Goal: Information Seeking & Learning: Learn about a topic

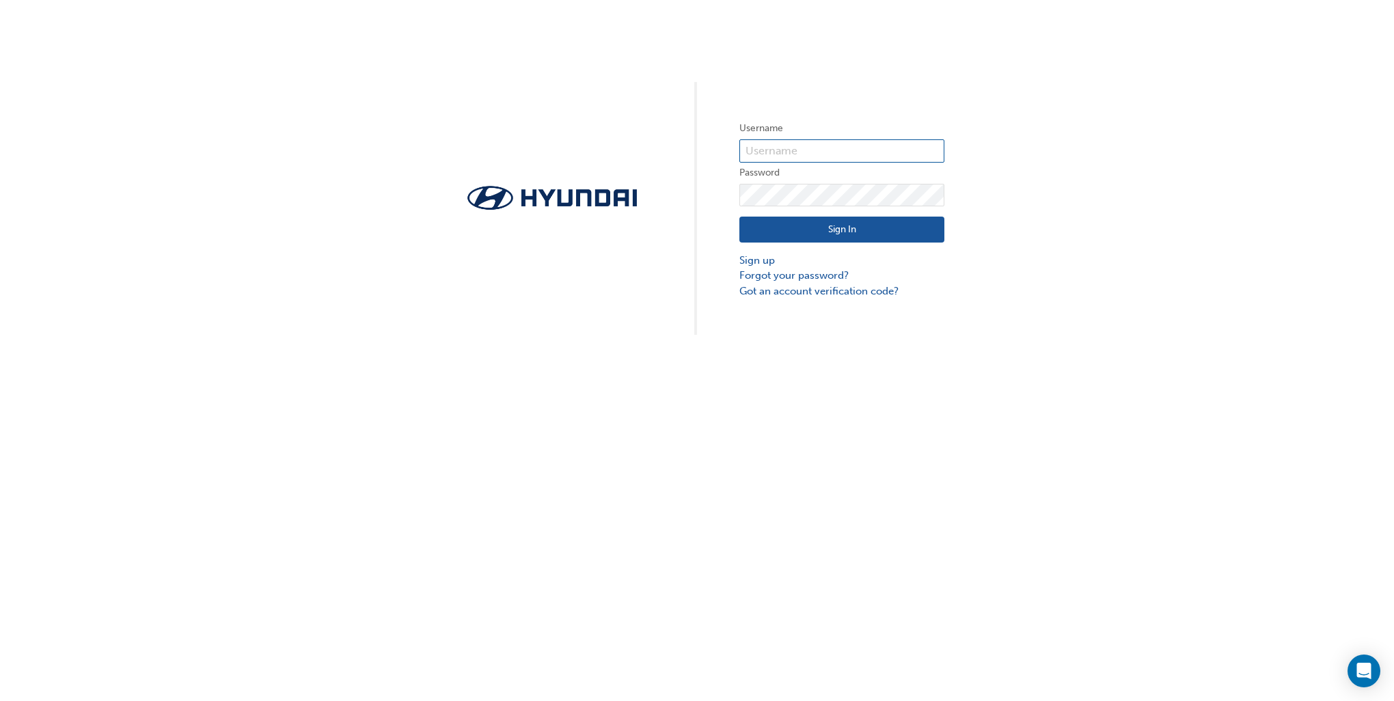
type input "32708"
click at [828, 230] on button "Sign In" at bounding box center [841, 230] width 205 height 26
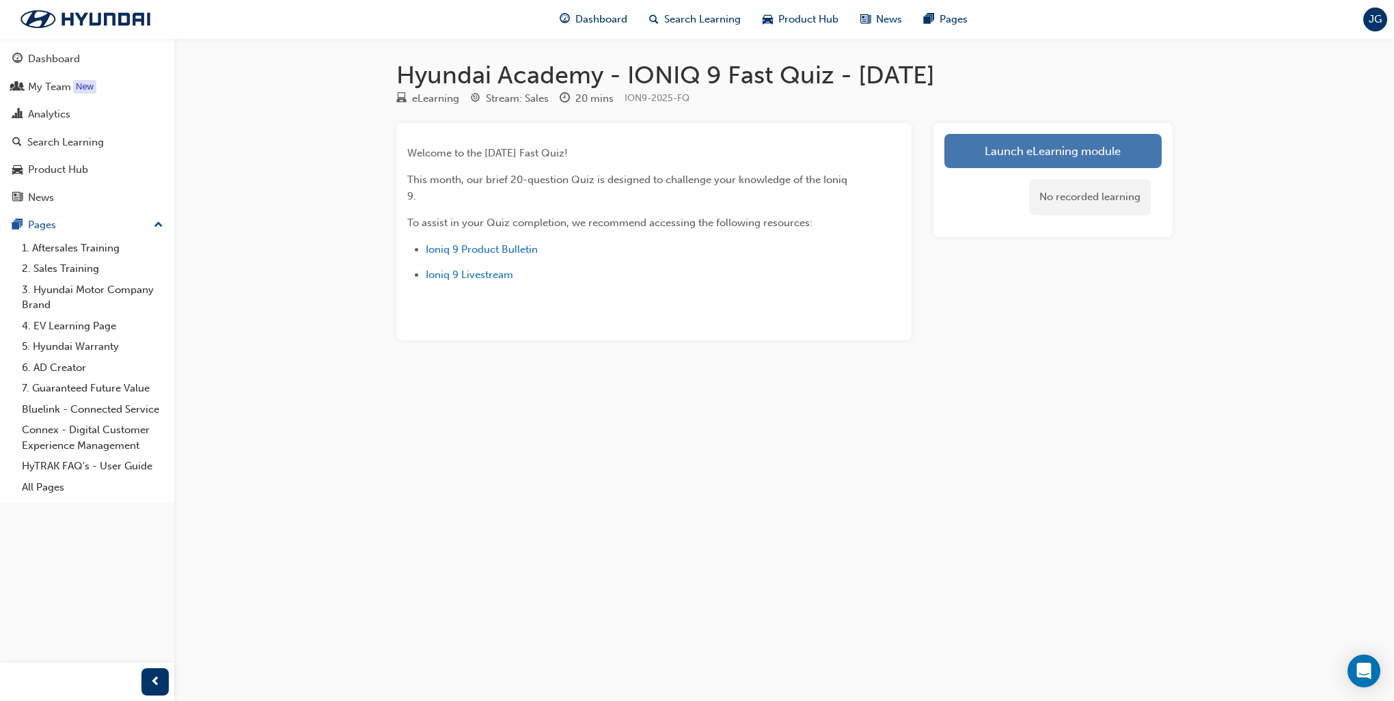
click at [1082, 154] on link "Launch eLearning module" at bounding box center [1053, 151] width 217 height 34
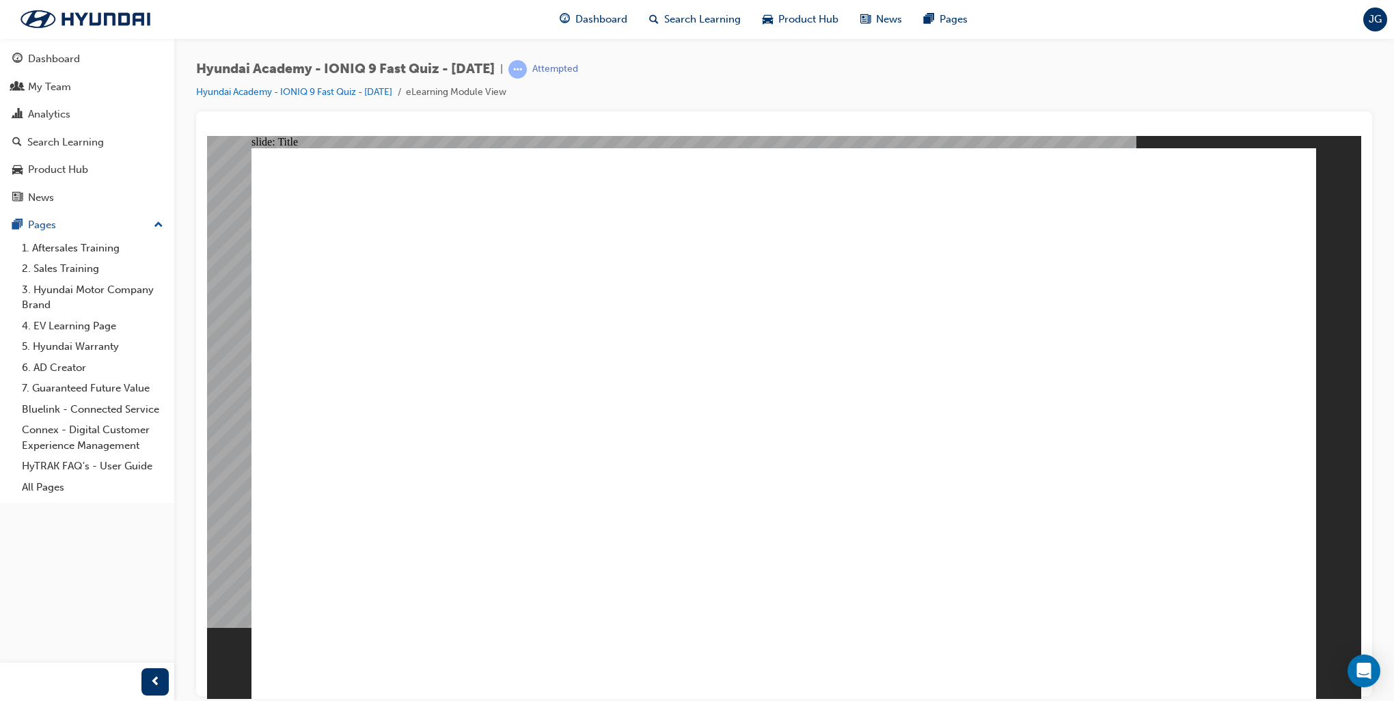
click at [487, 94] on li "eLearning Module View" at bounding box center [456, 93] width 100 height 16
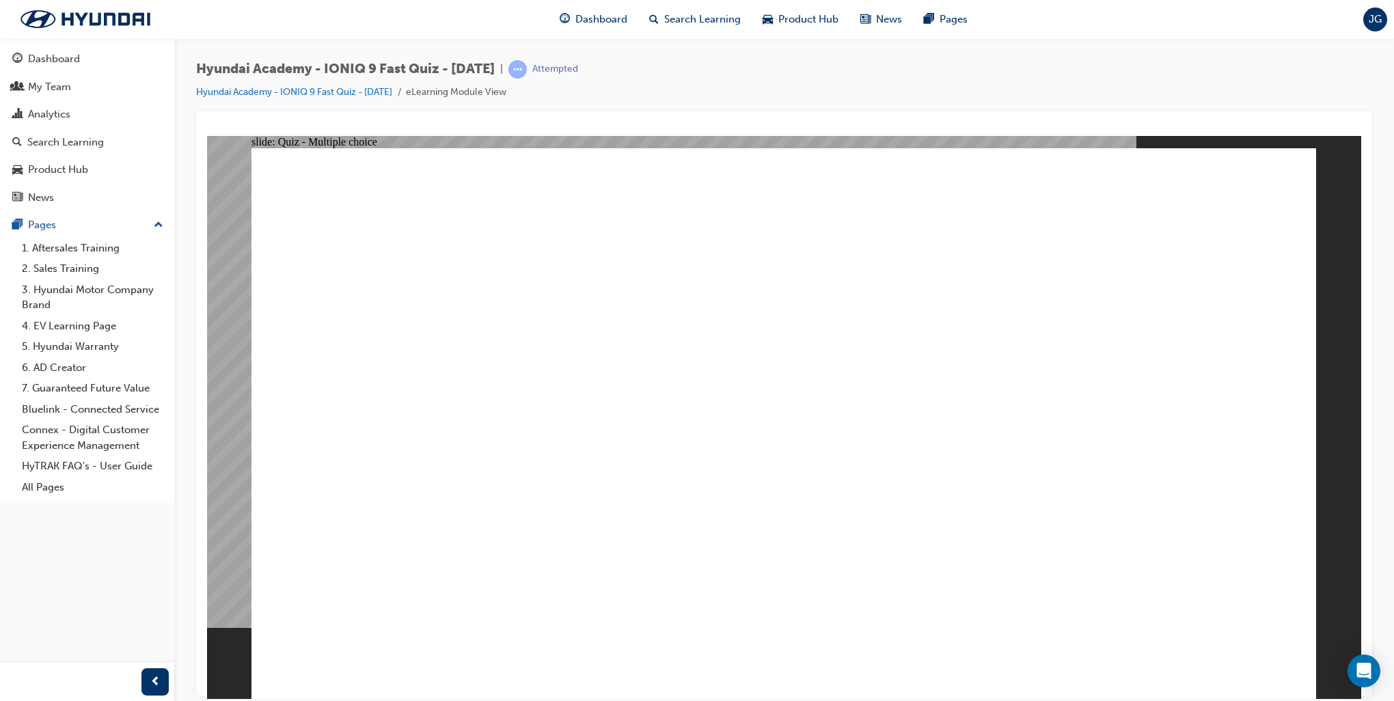
click at [467, 94] on li "eLearning Module View" at bounding box center [456, 93] width 100 height 16
drag, startPoint x: 467, startPoint y: 94, endPoint x: 441, endPoint y: 92, distance: 25.4
click at [441, 92] on li "eLearning Module View" at bounding box center [456, 93] width 100 height 16
click at [150, 682] on span "prev-icon" at bounding box center [155, 682] width 10 height 17
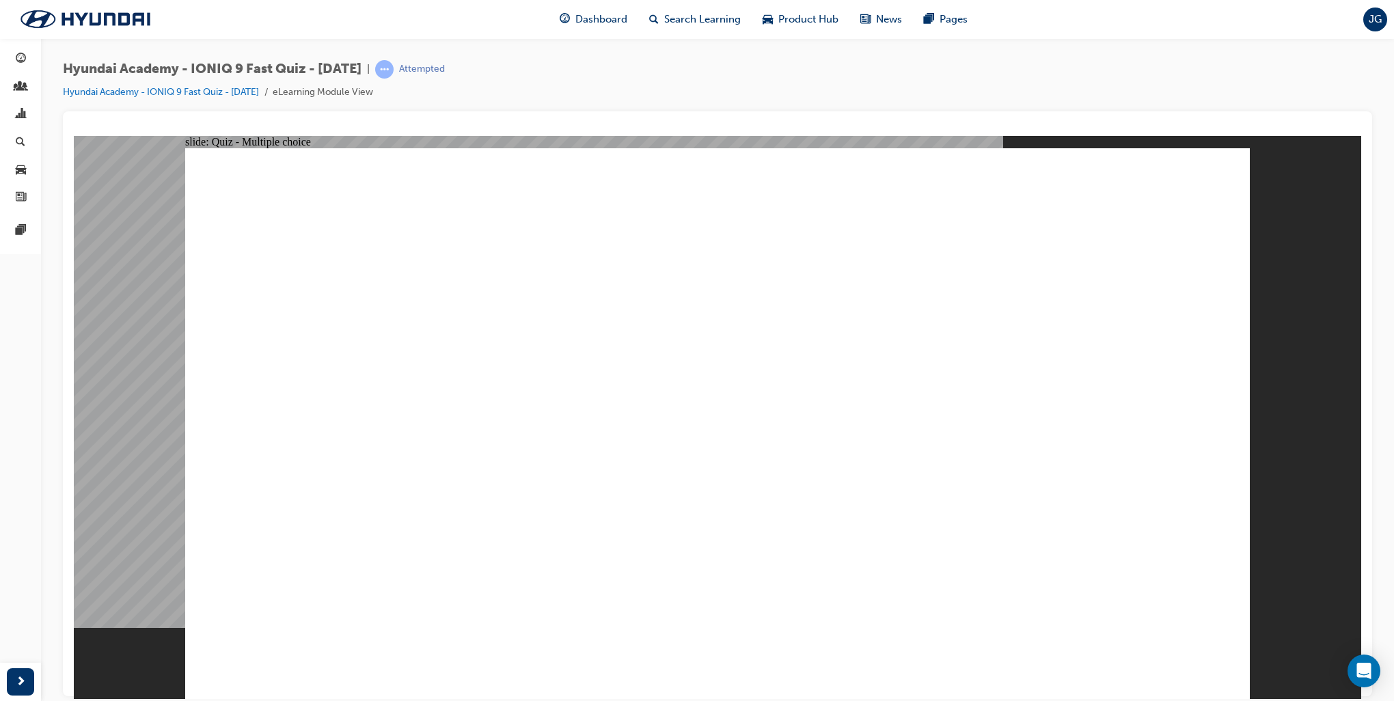
click at [150, 683] on div "slide: Quiz - Multiple choice Rectangle 1 What is the maximum charging rate of …" at bounding box center [718, 417] width 1288 height 564
radio input "true"
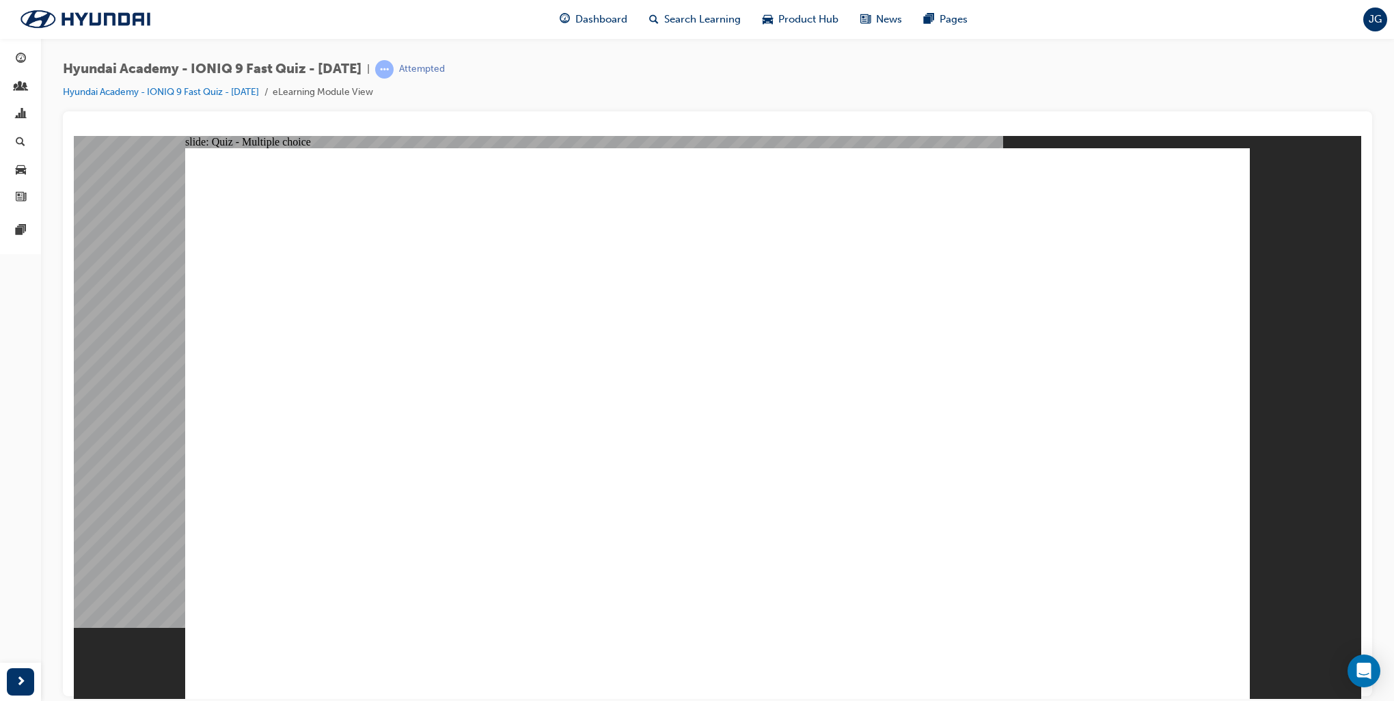
radio input "true"
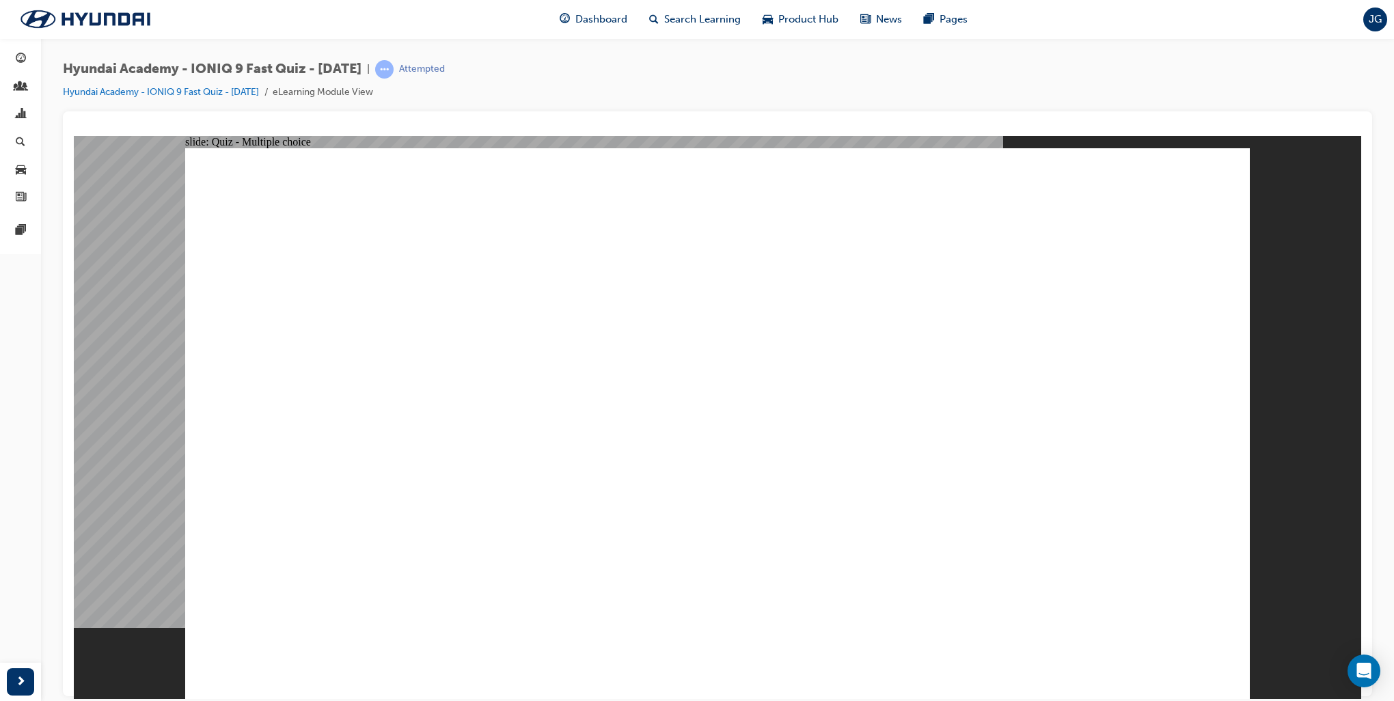
radio input "true"
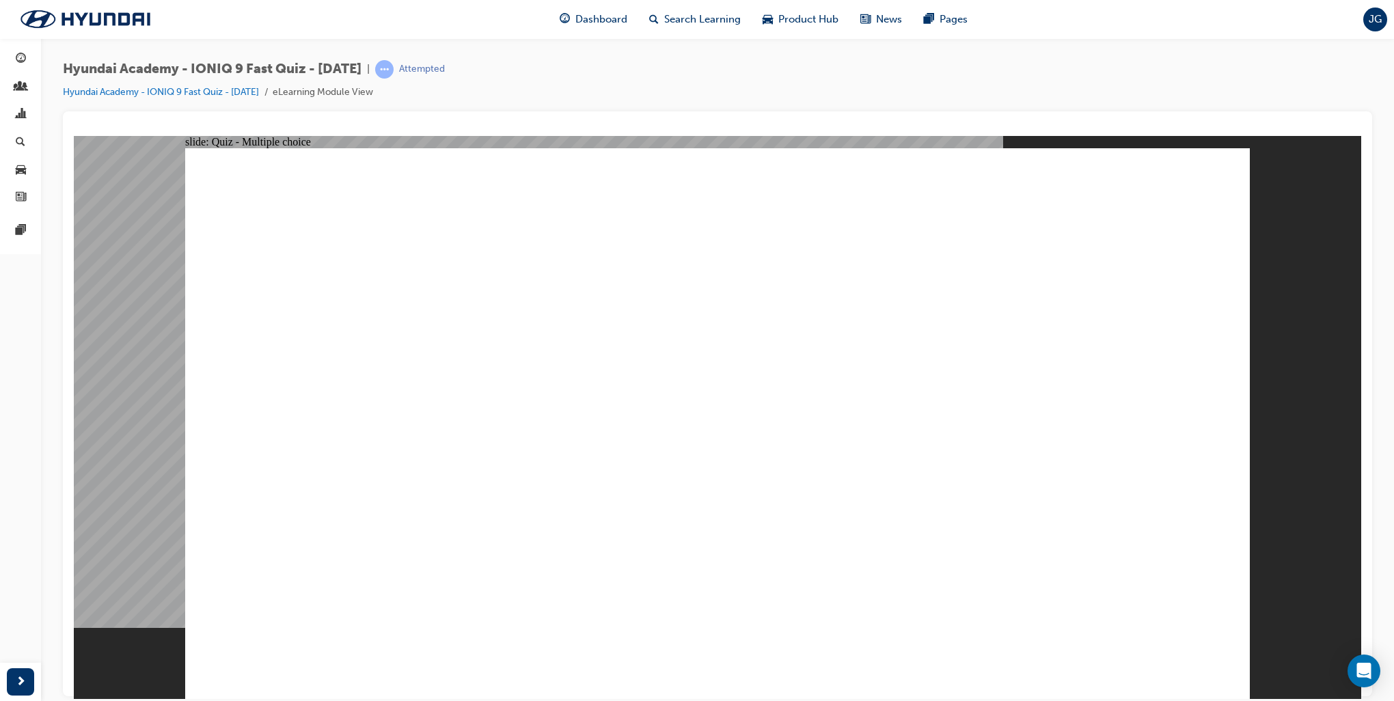
radio input "true"
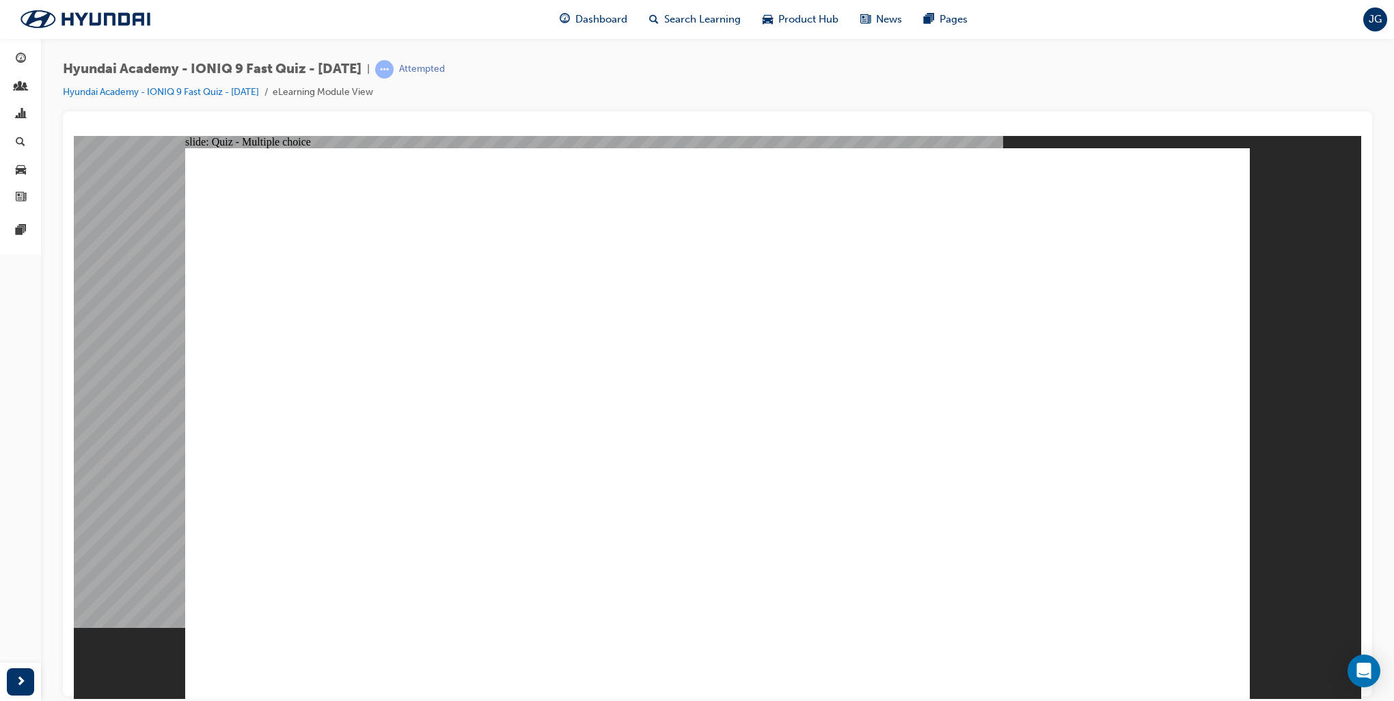
radio input "true"
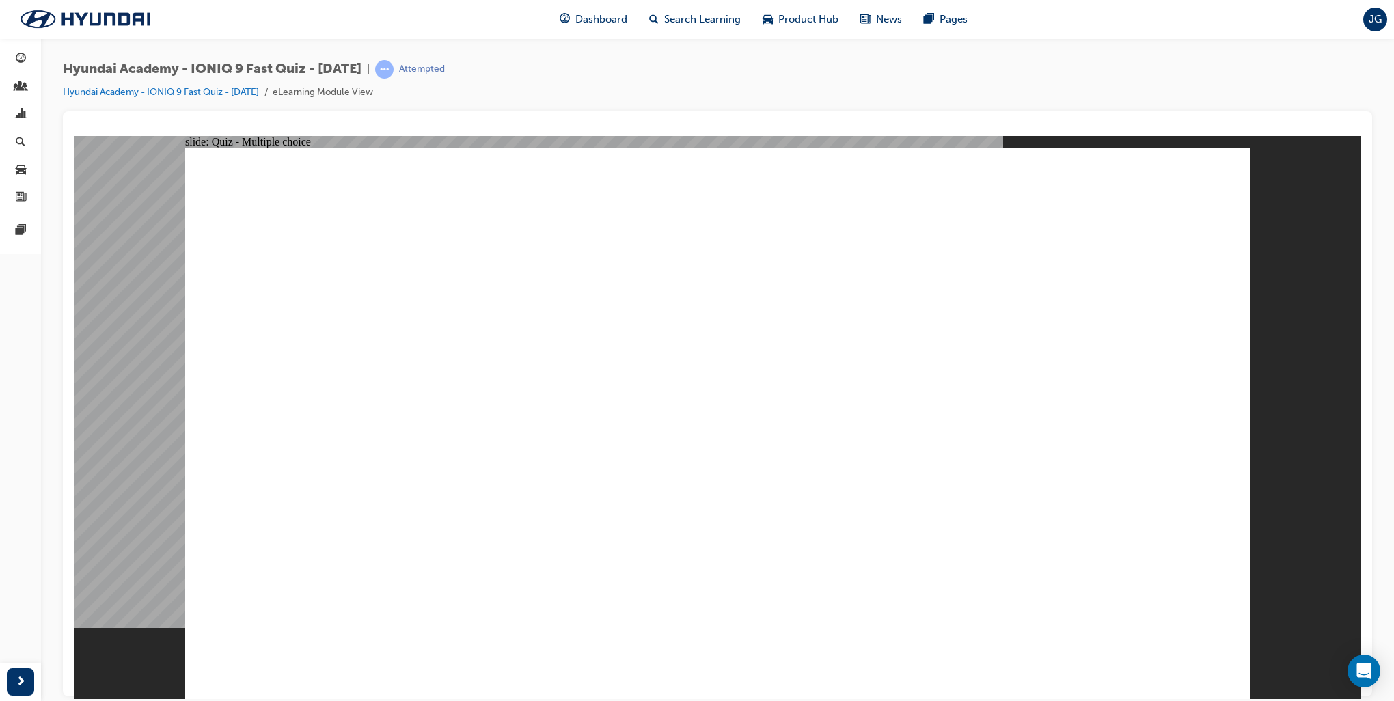
radio input "true"
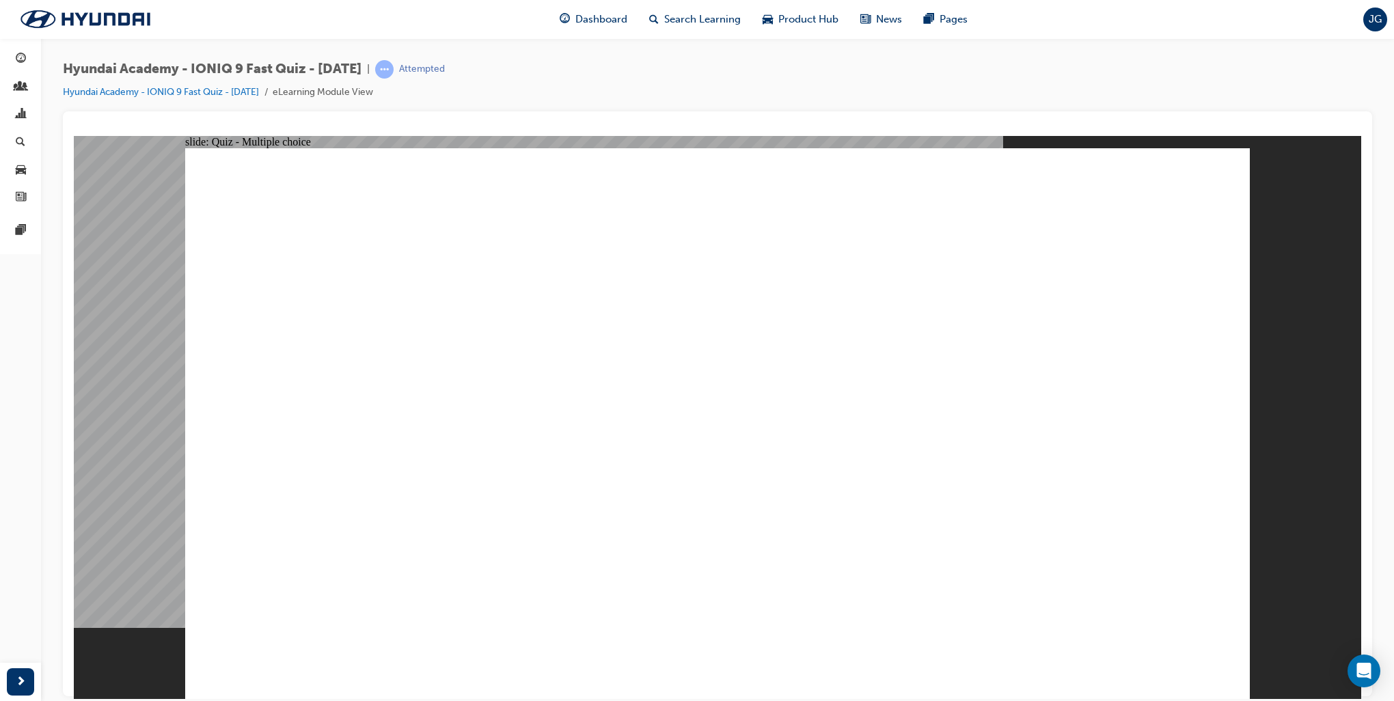
checkbox input "true"
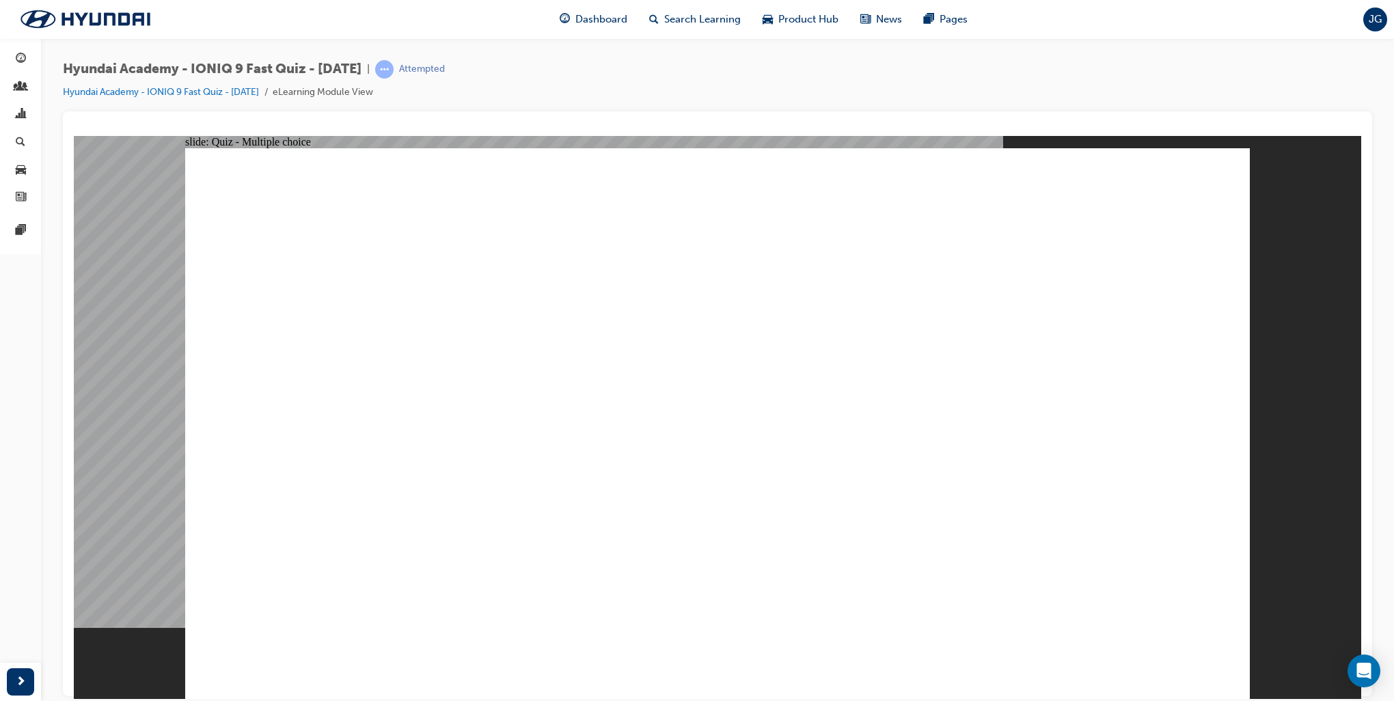
checkbox input "true"
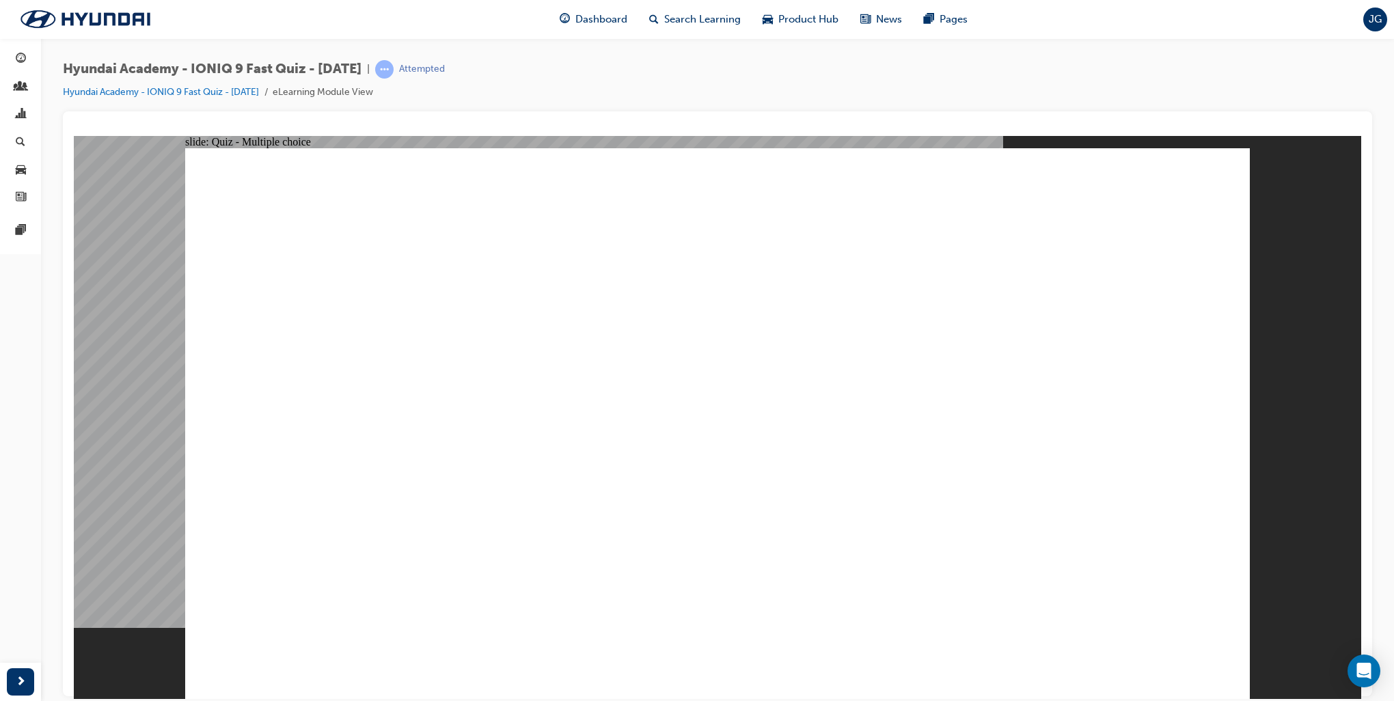
radio input "true"
drag, startPoint x: 712, startPoint y: 530, endPoint x: 708, endPoint y: 519, distance: 12.3
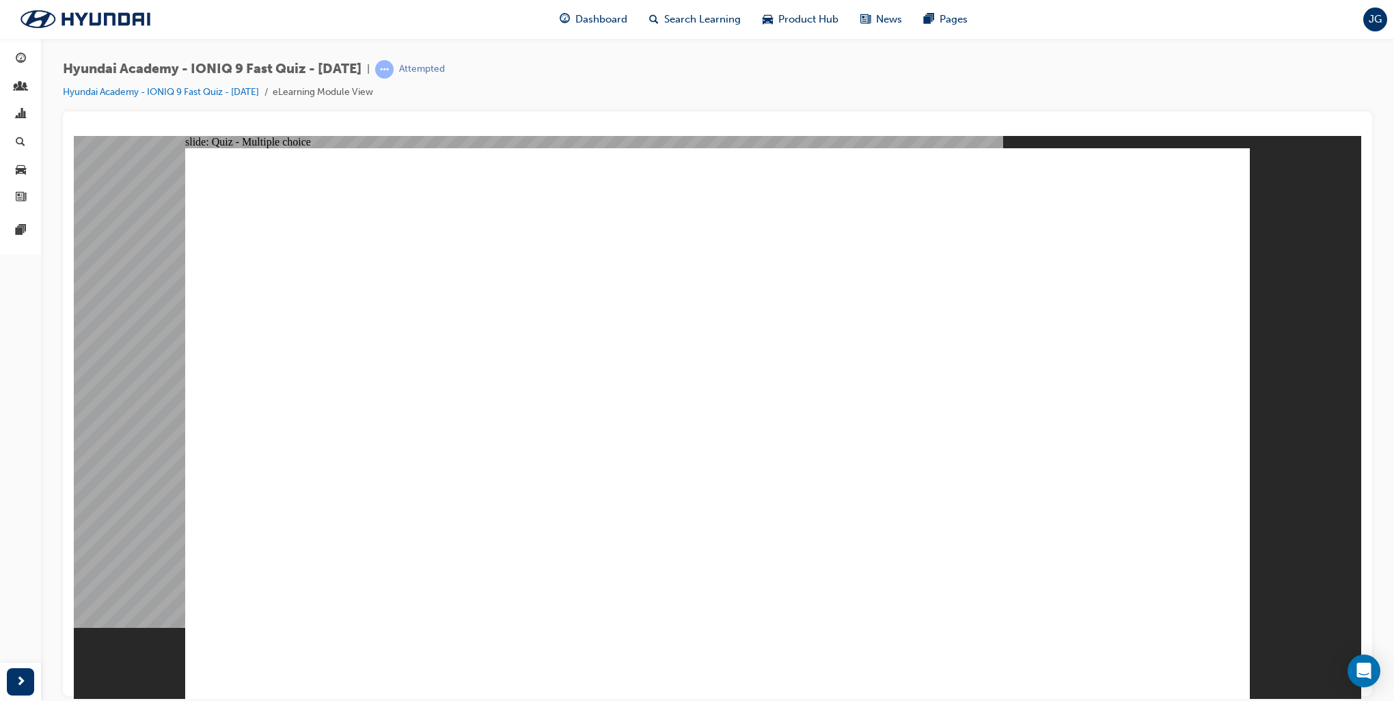
radio input "true"
checkbox input "true"
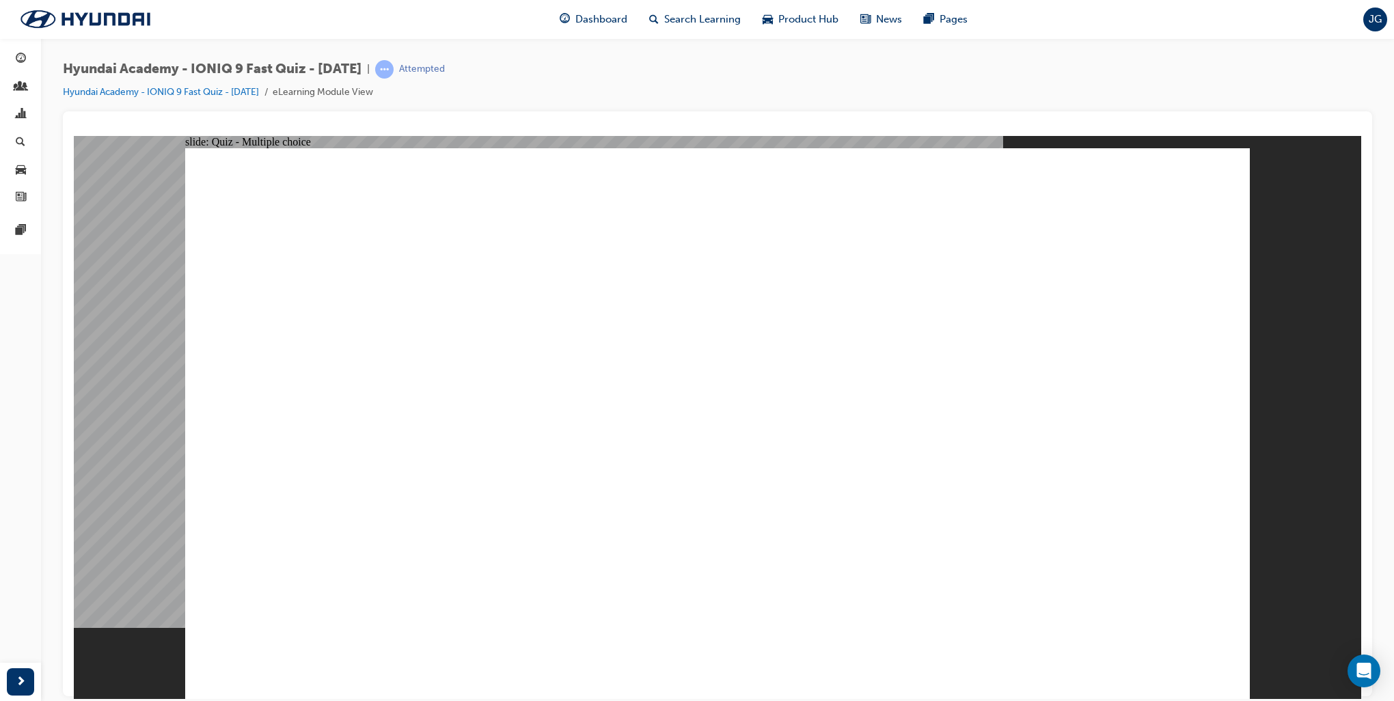
checkbox input "true"
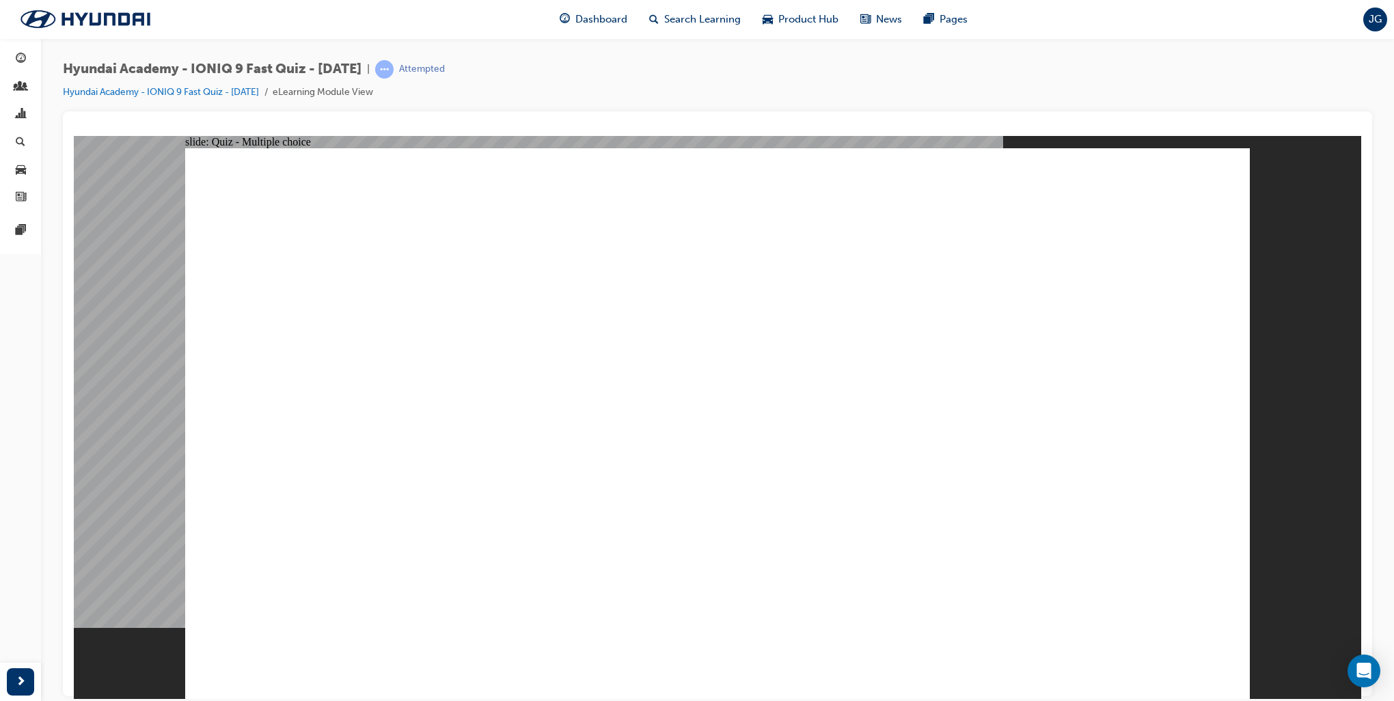
checkbox input "true"
radio input "true"
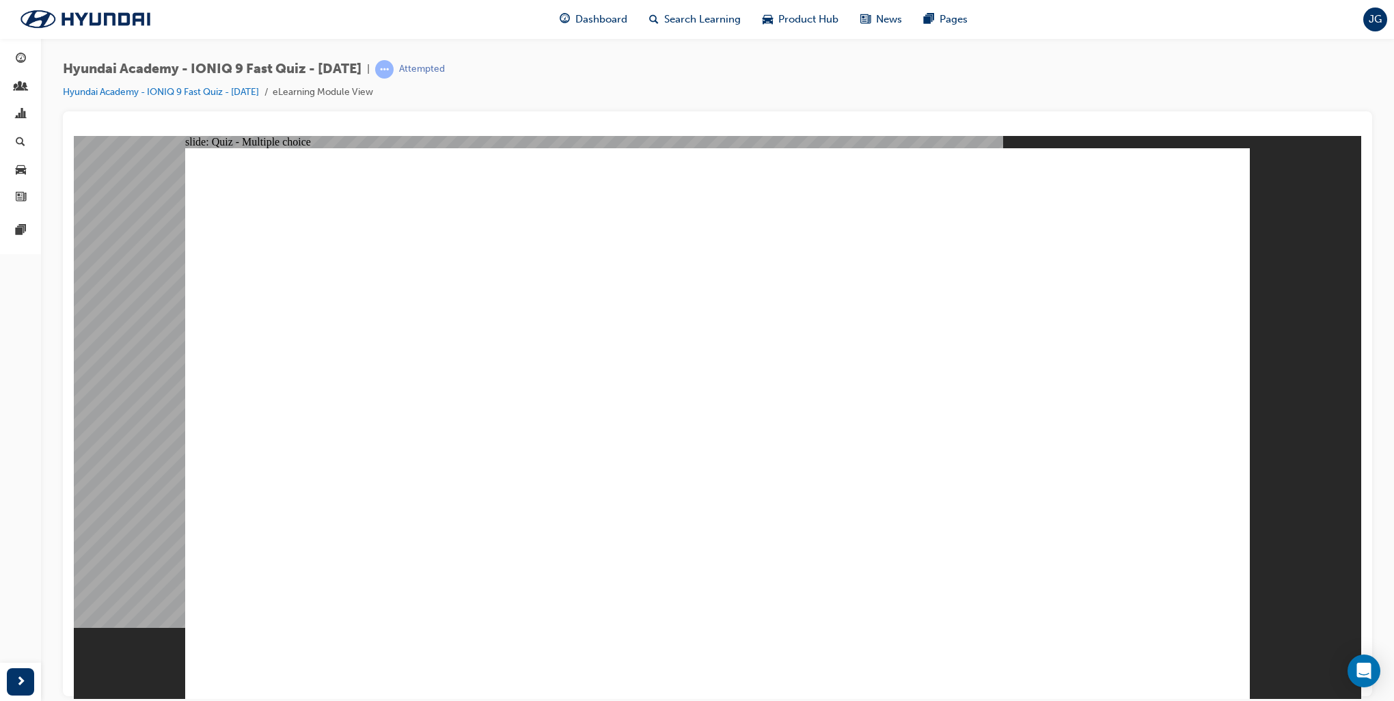
radio input "true"
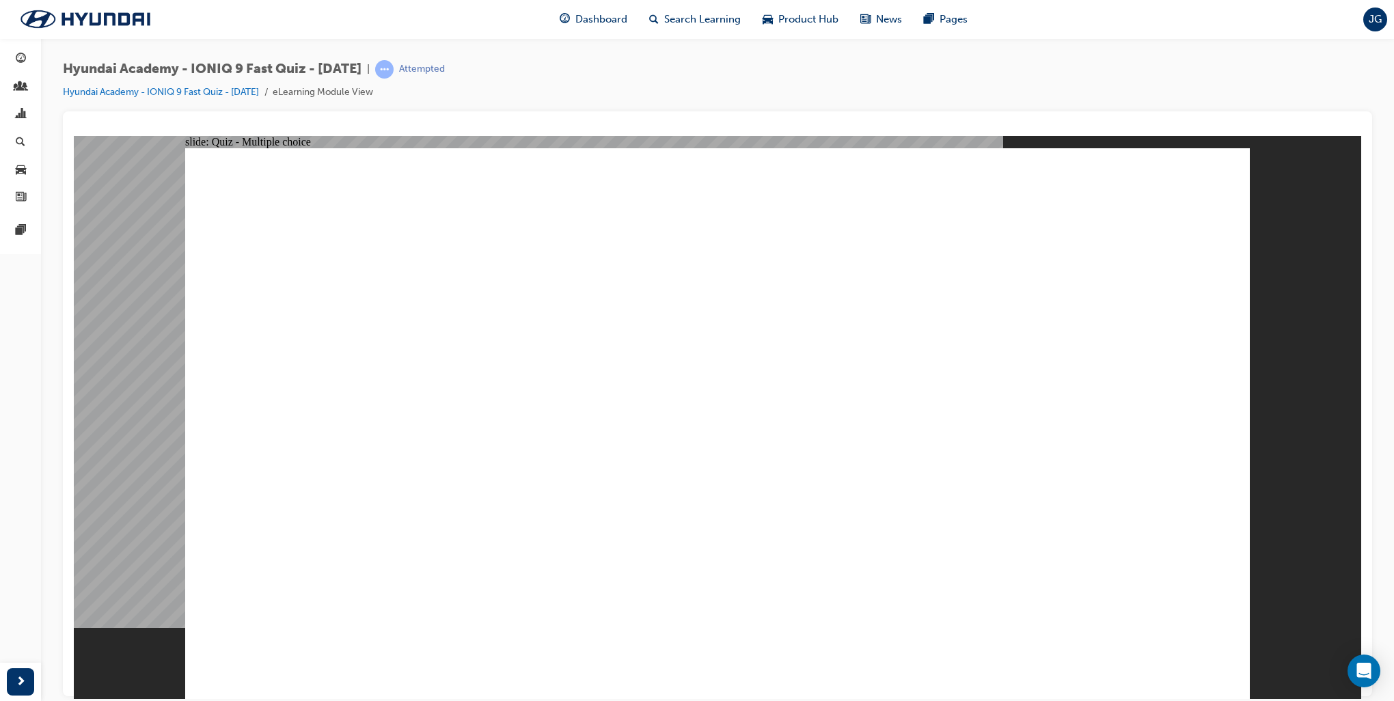
radio input "true"
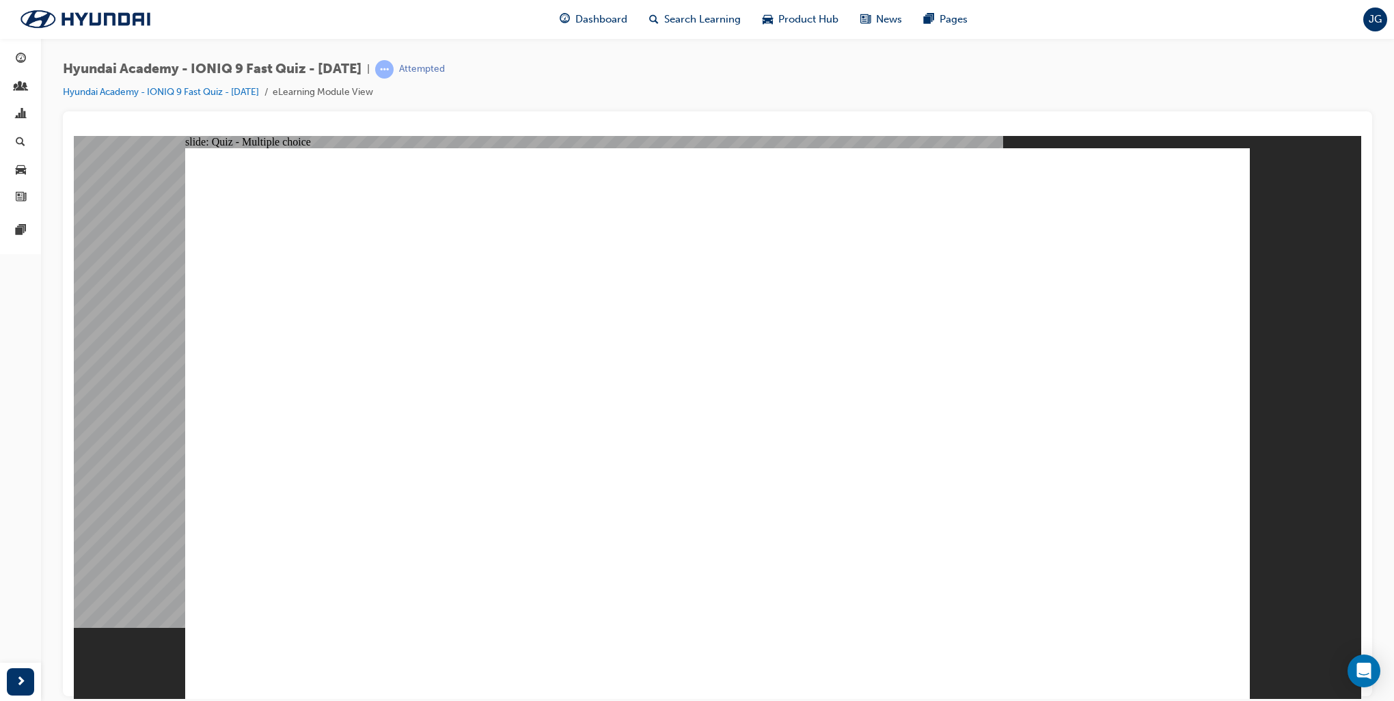
radio input "true"
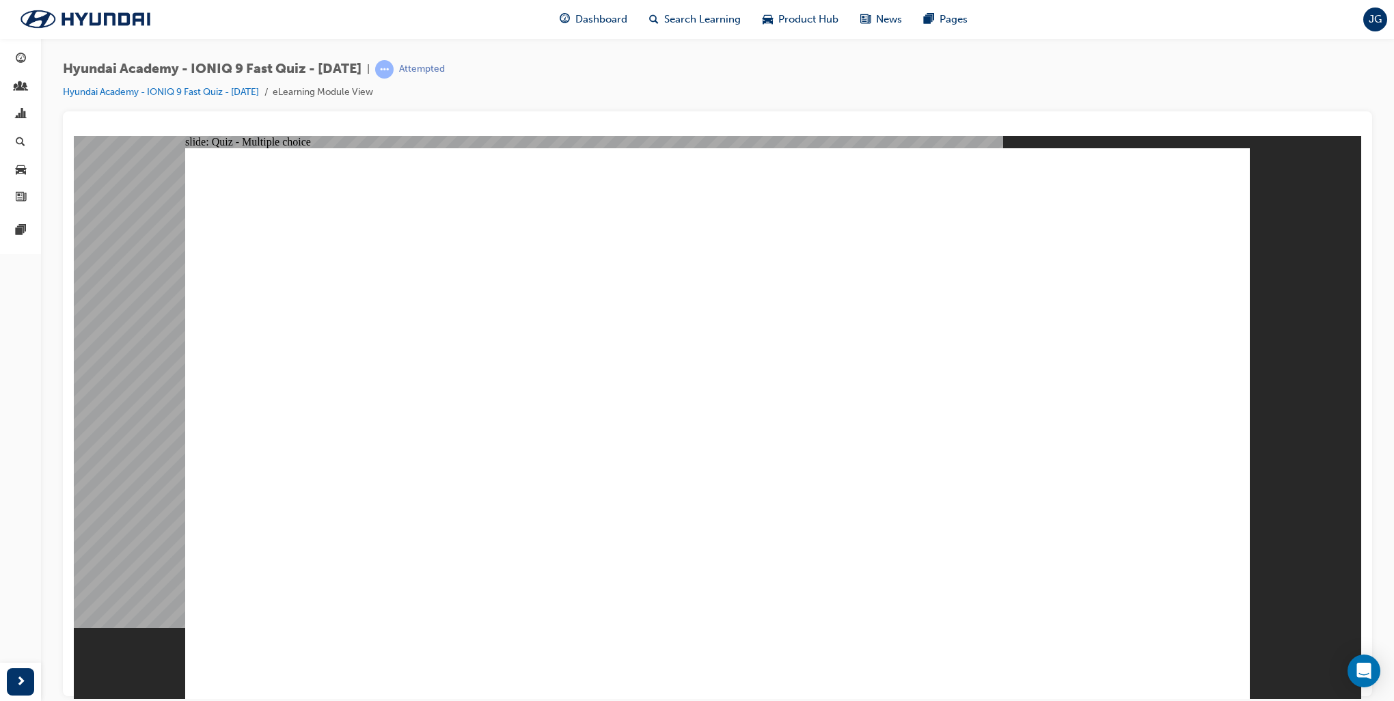
radio input "true"
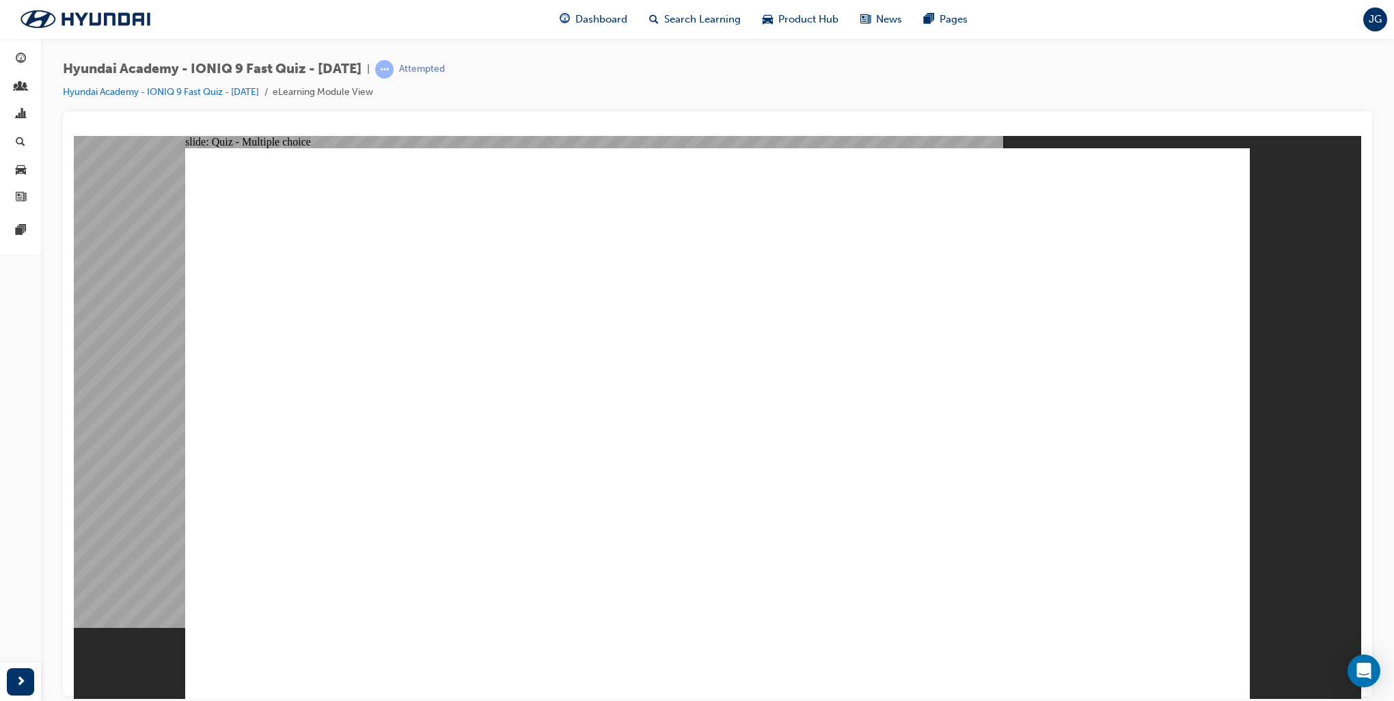
radio input "true"
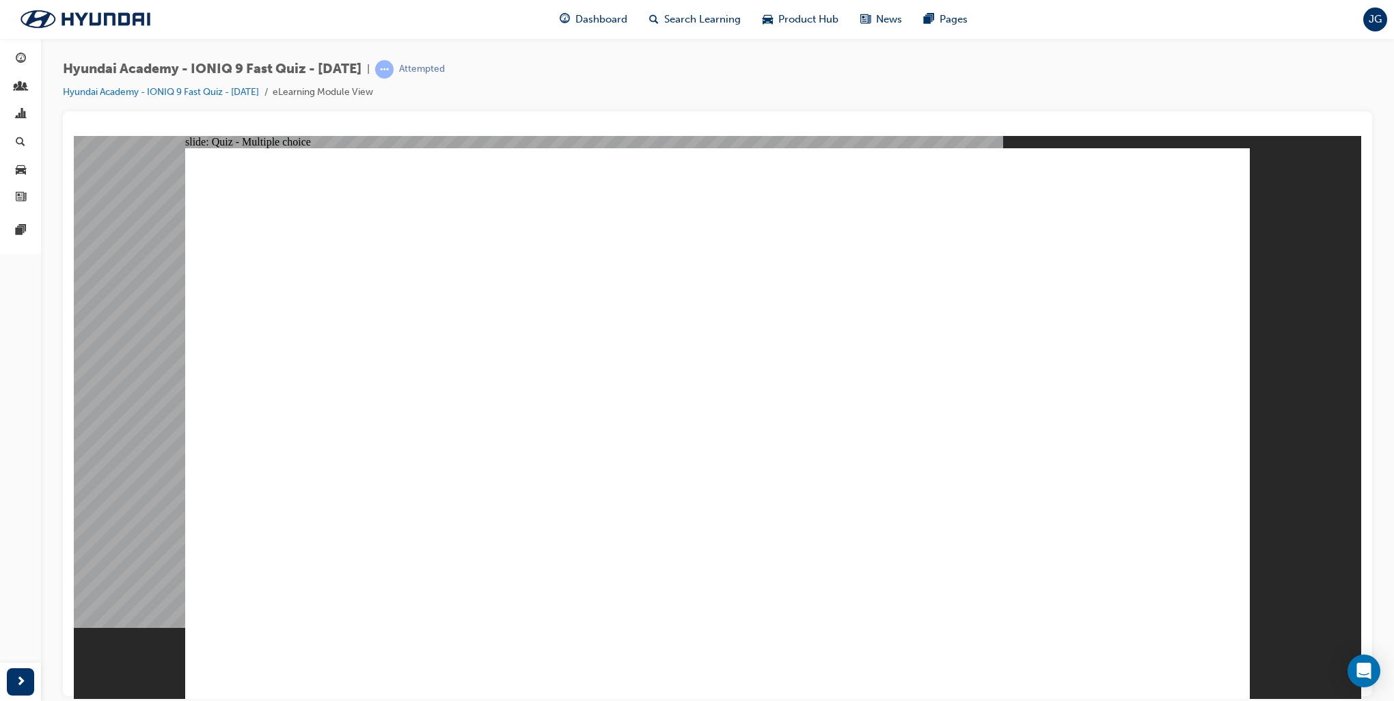
radio input "true"
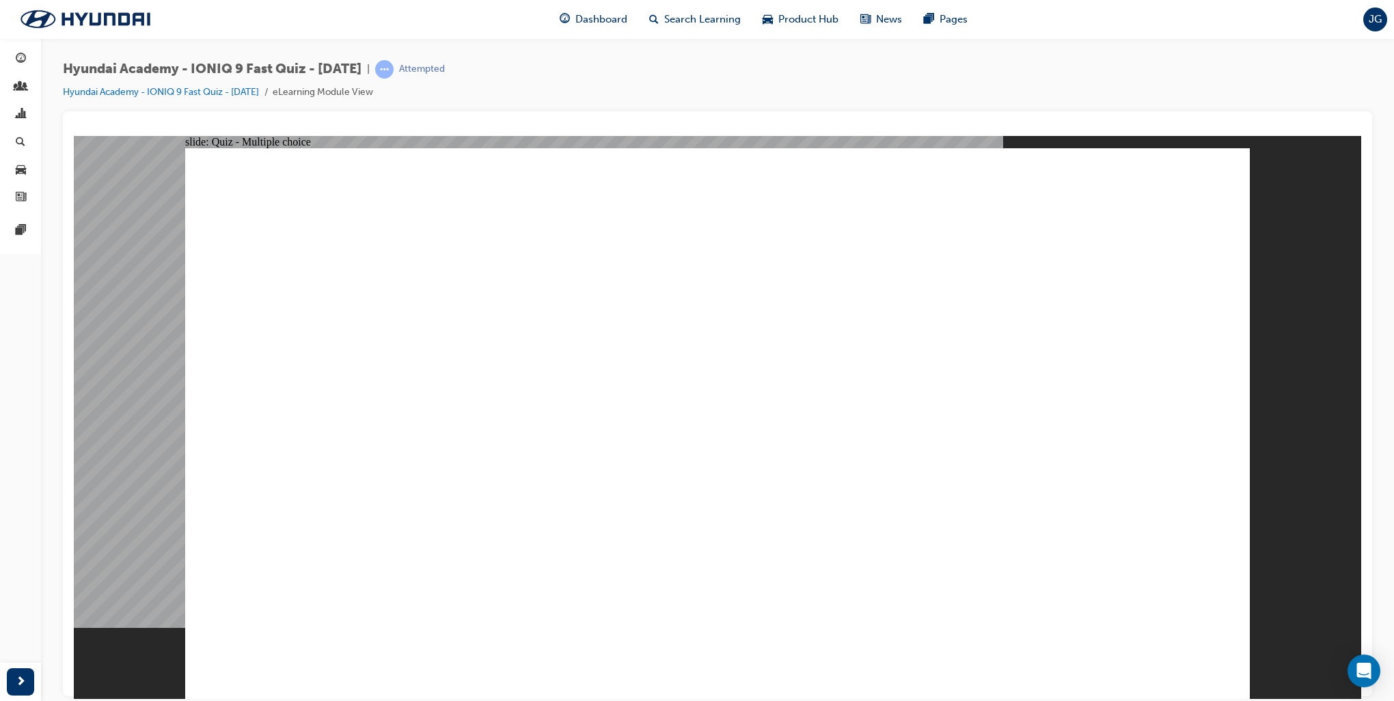
radio input "true"
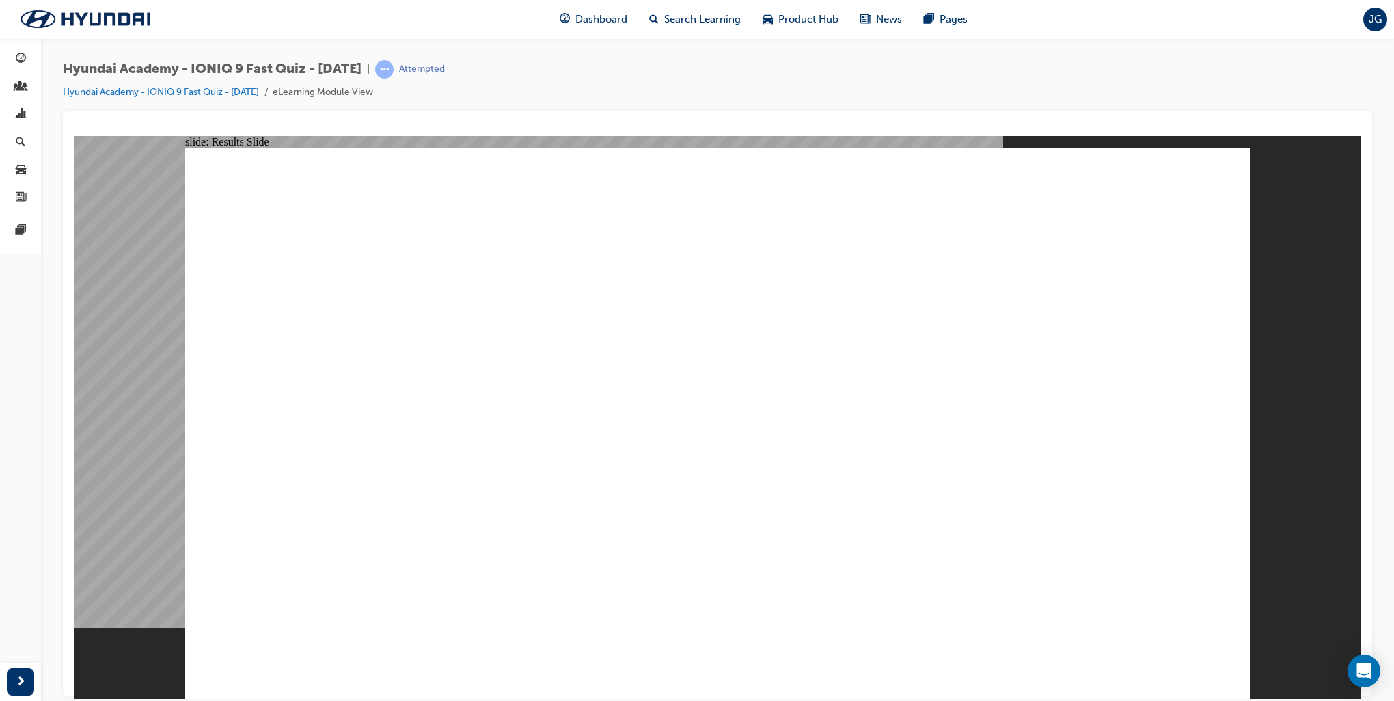
radio input "true"
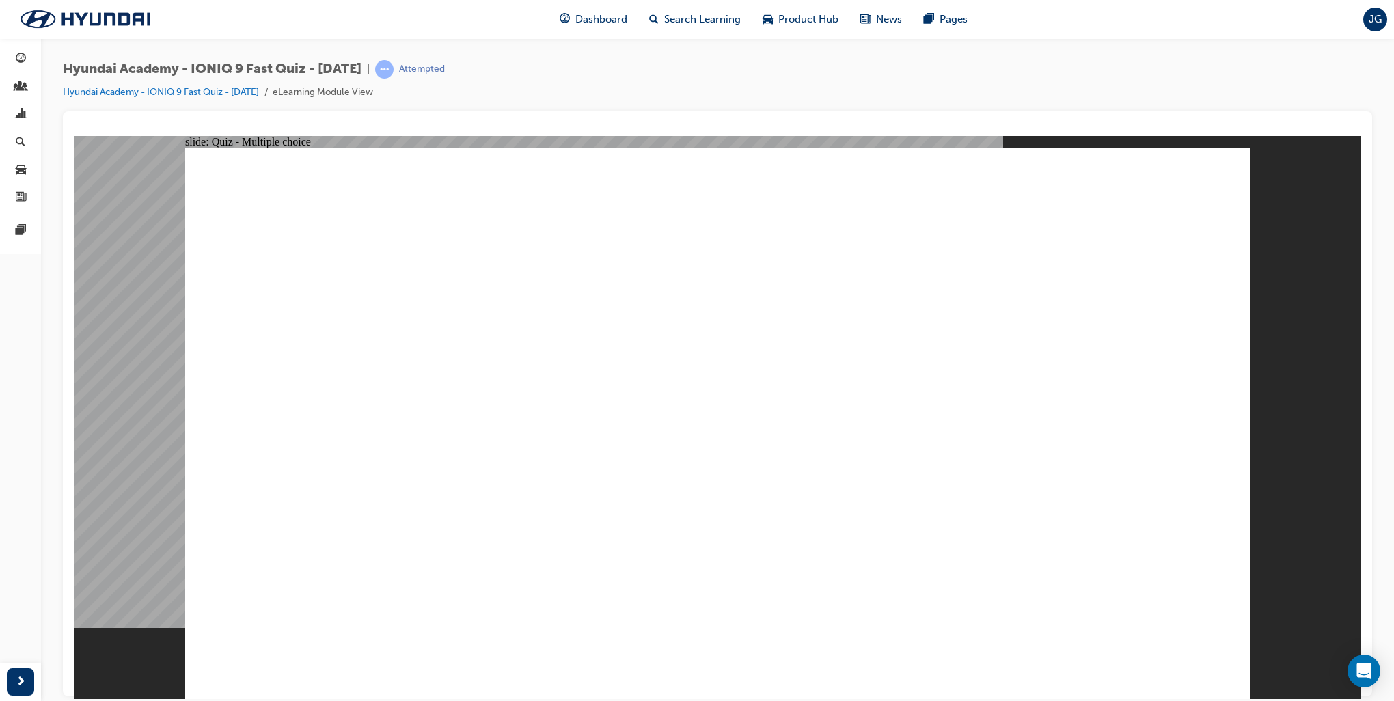
radio input "true"
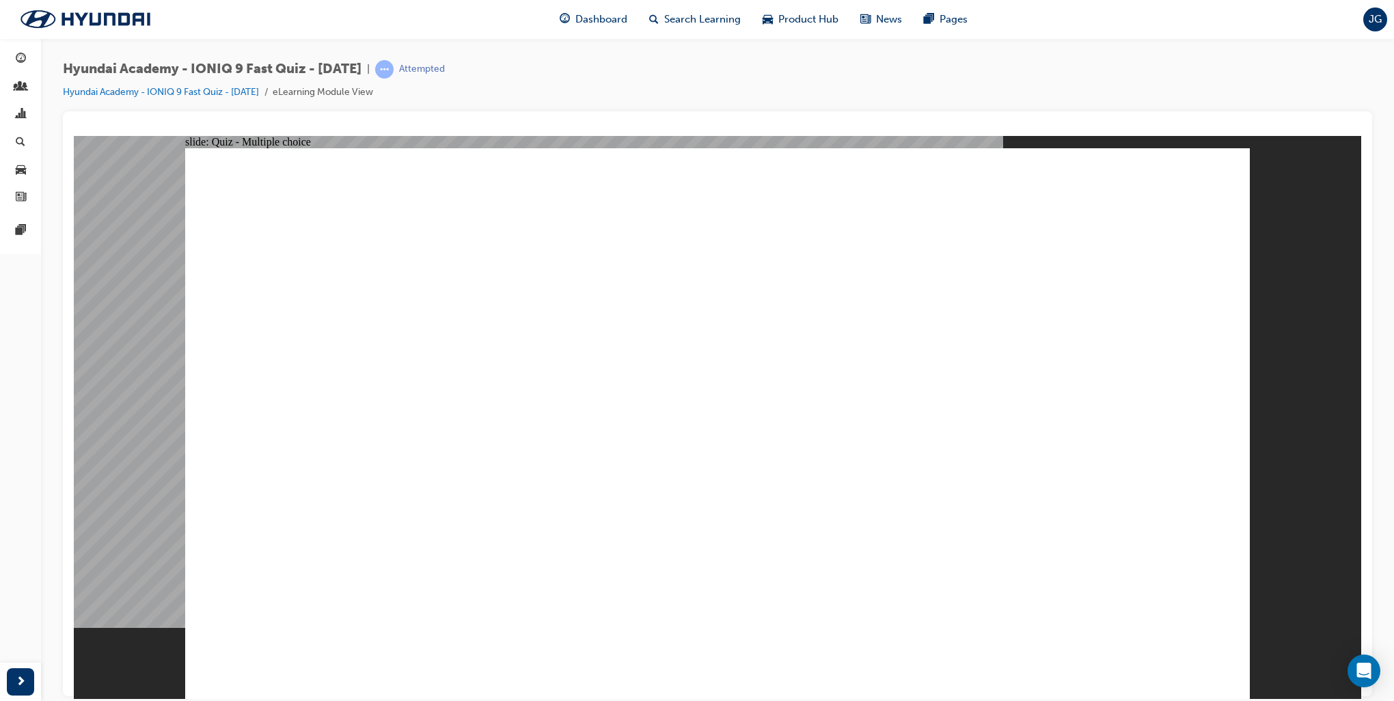
radio input "true"
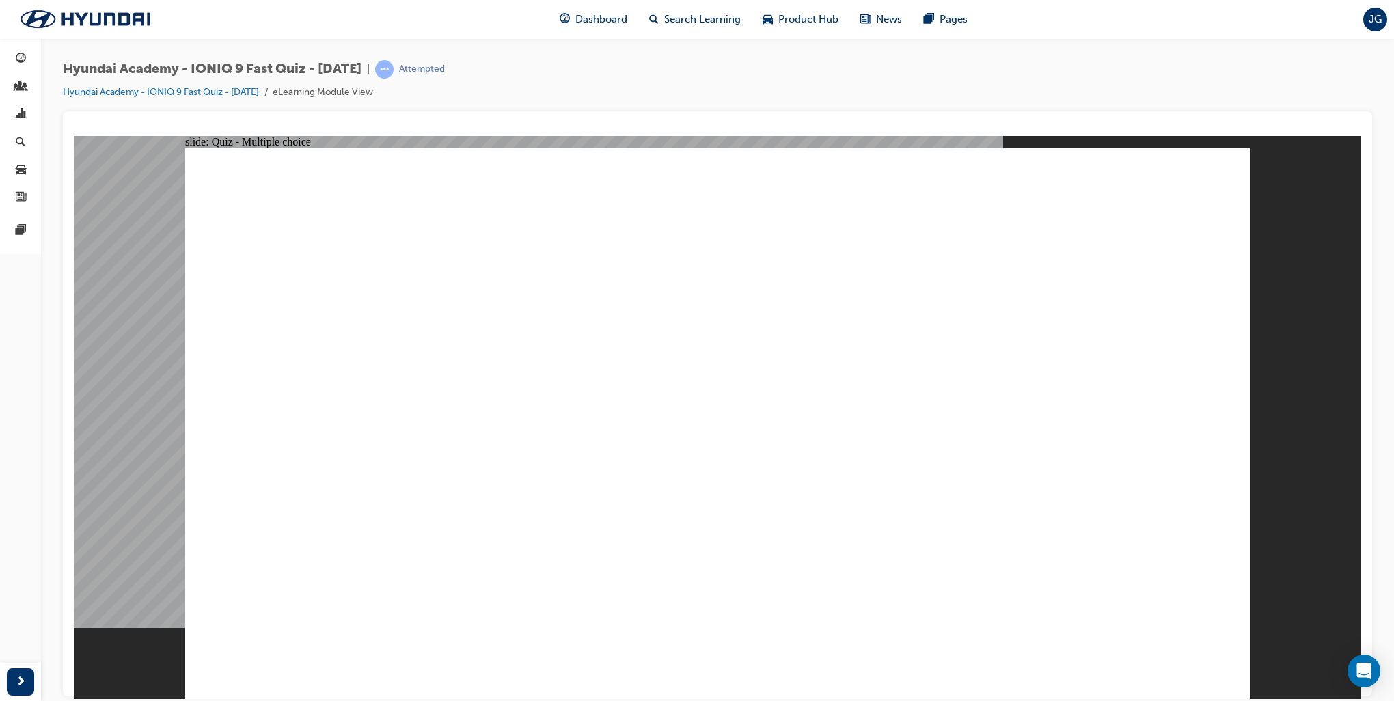
radio input "true"
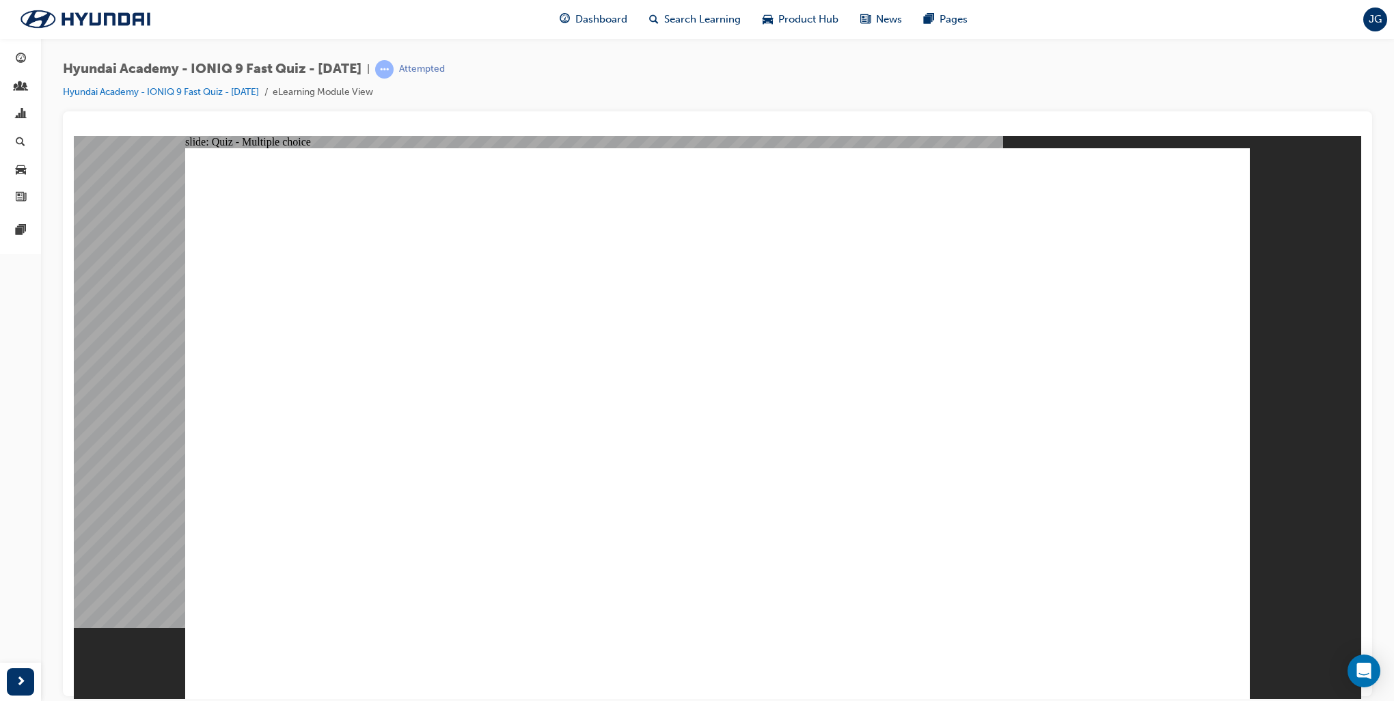
radio input "true"
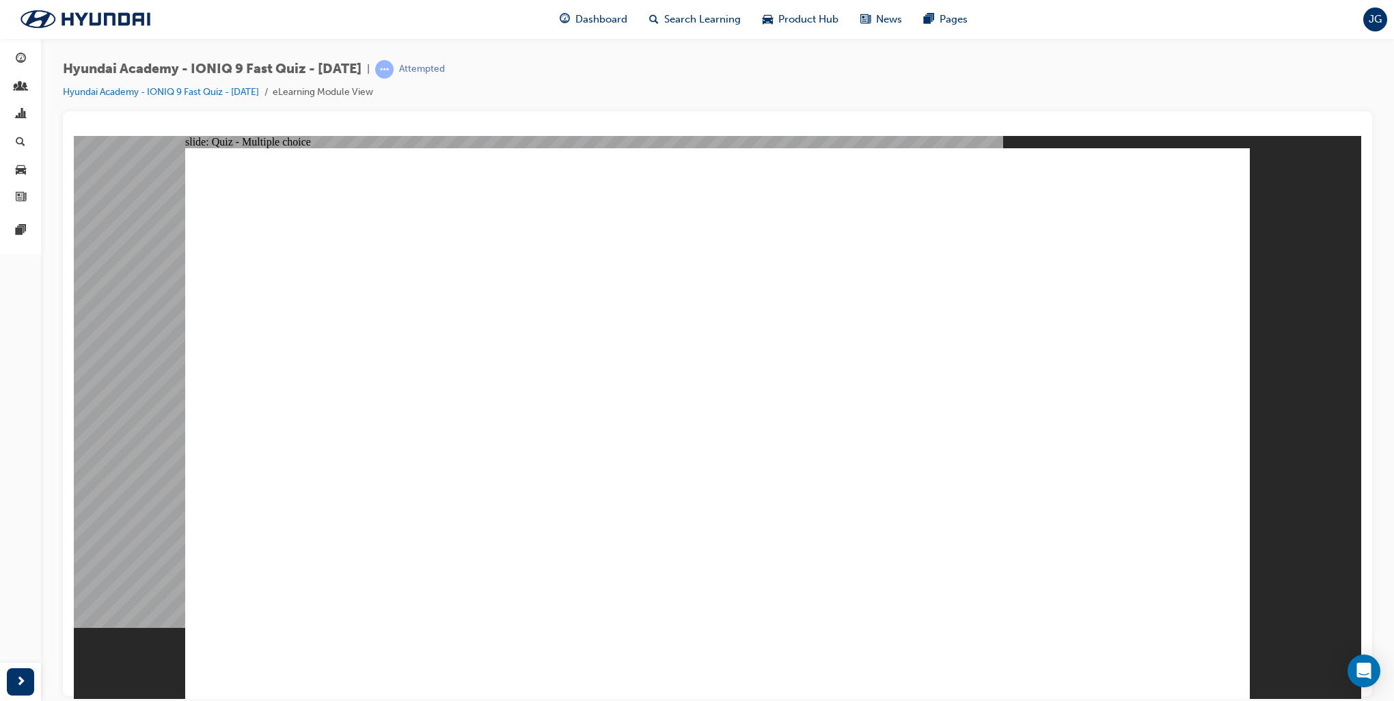
radio input "true"
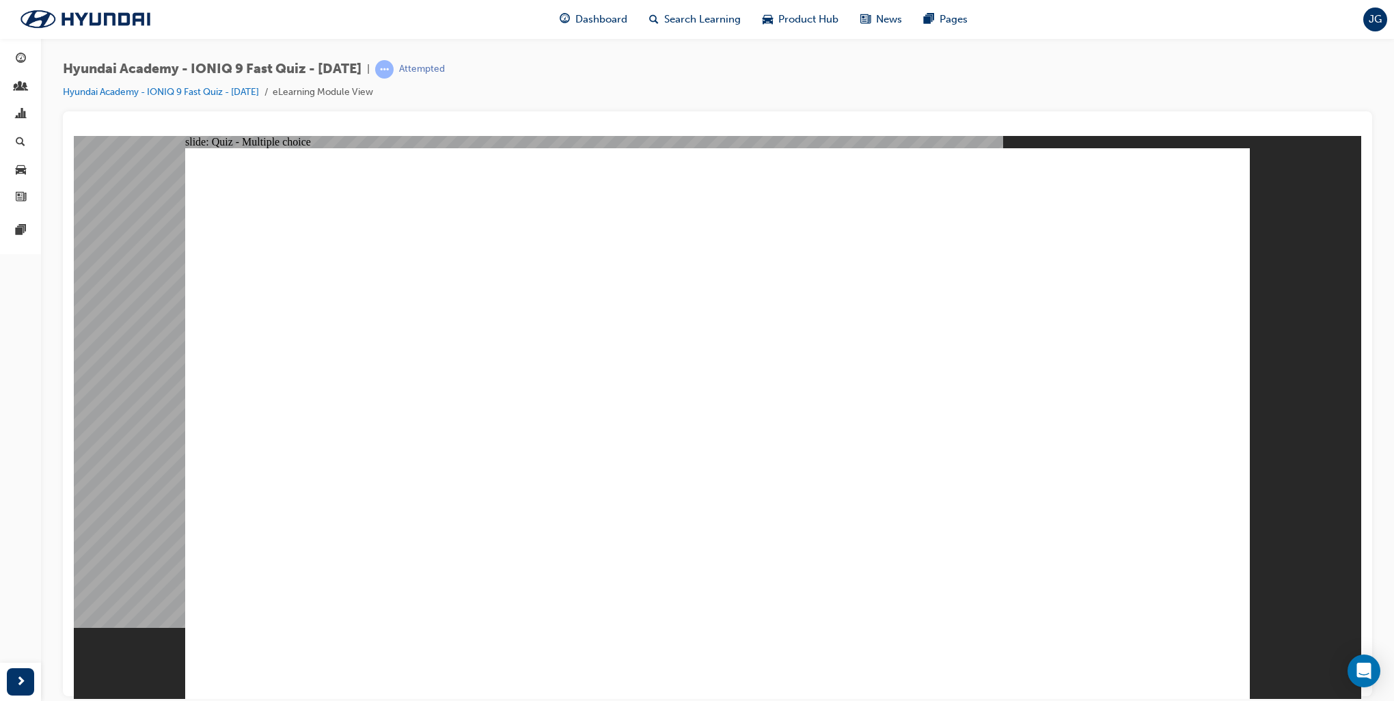
checkbox input "true"
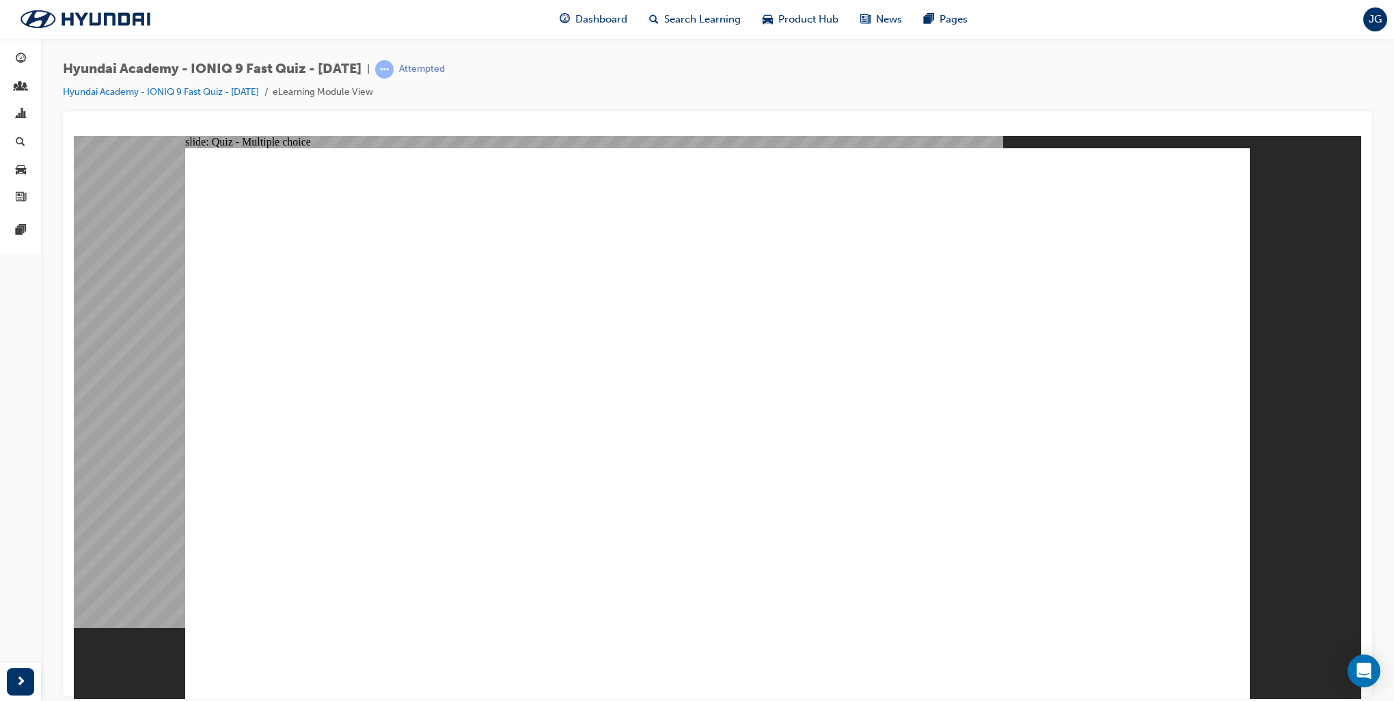
checkbox input "true"
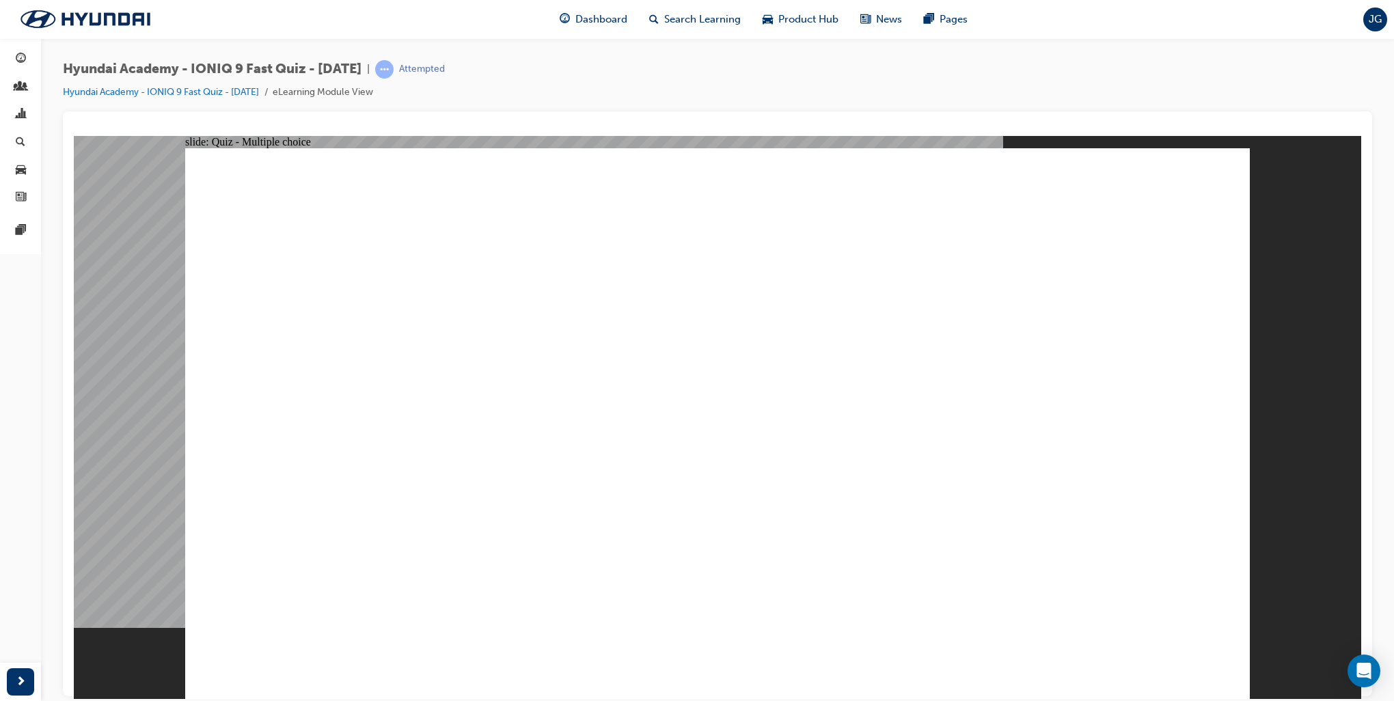
radio input "true"
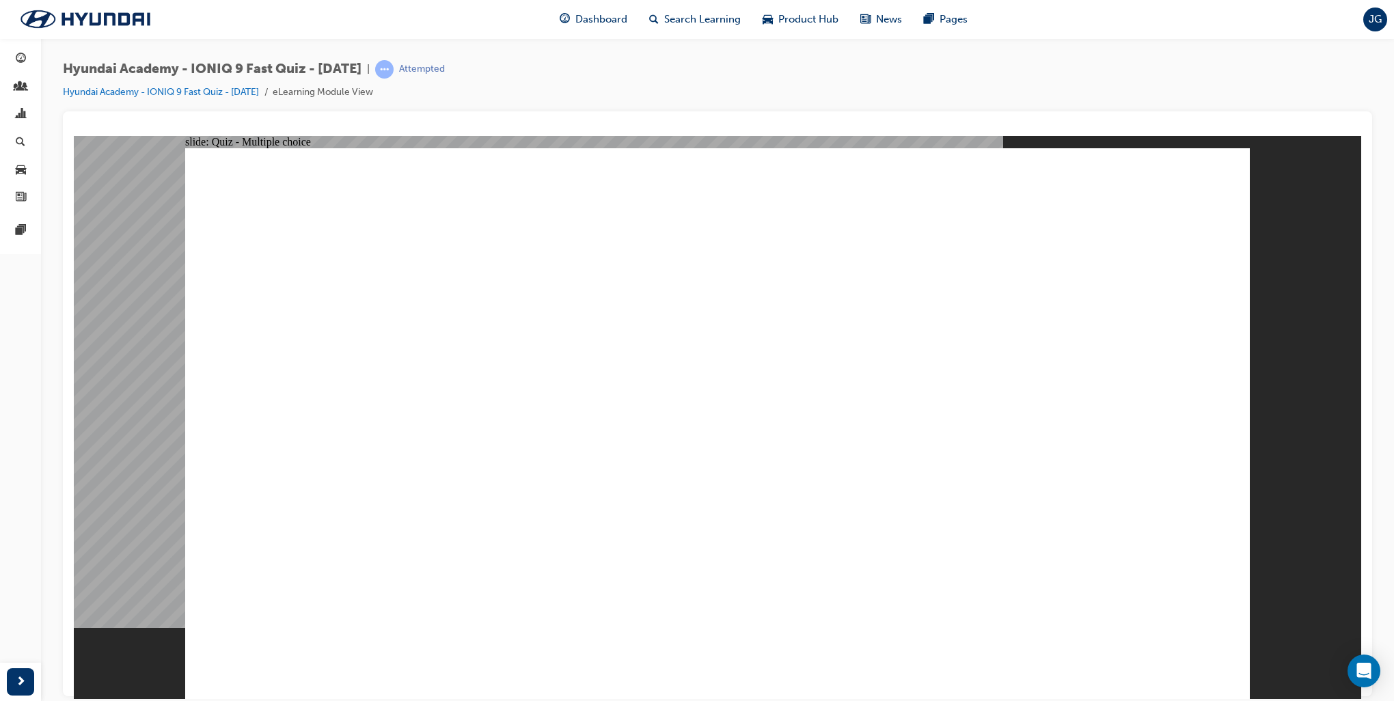
radio input "true"
checkbox input "true"
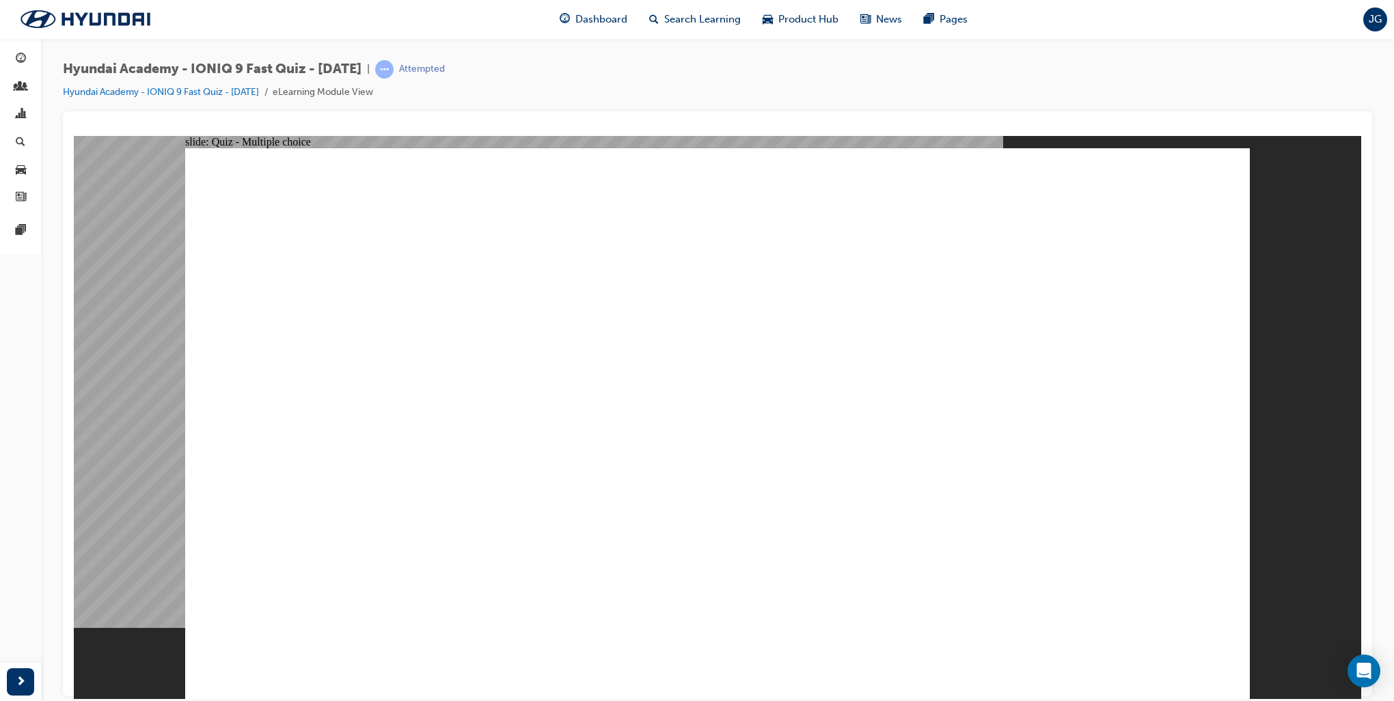
radio input "true"
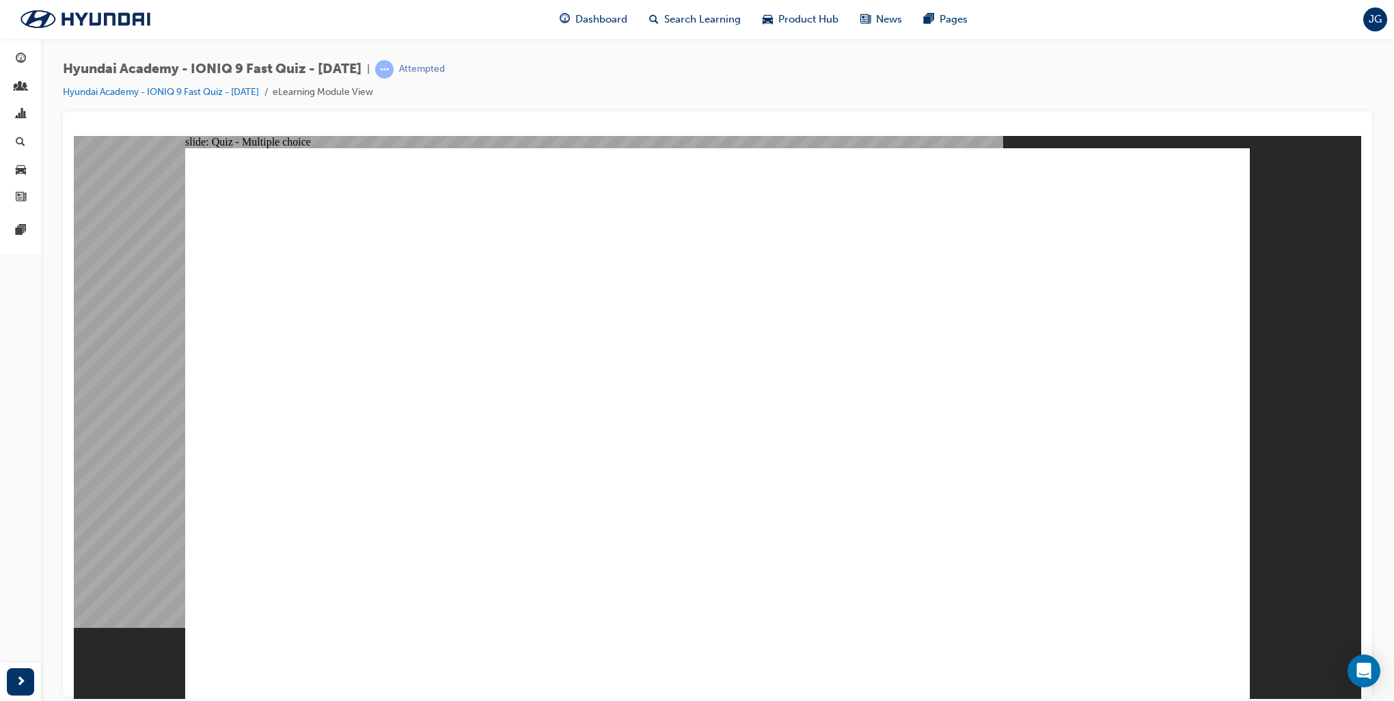
radio input "true"
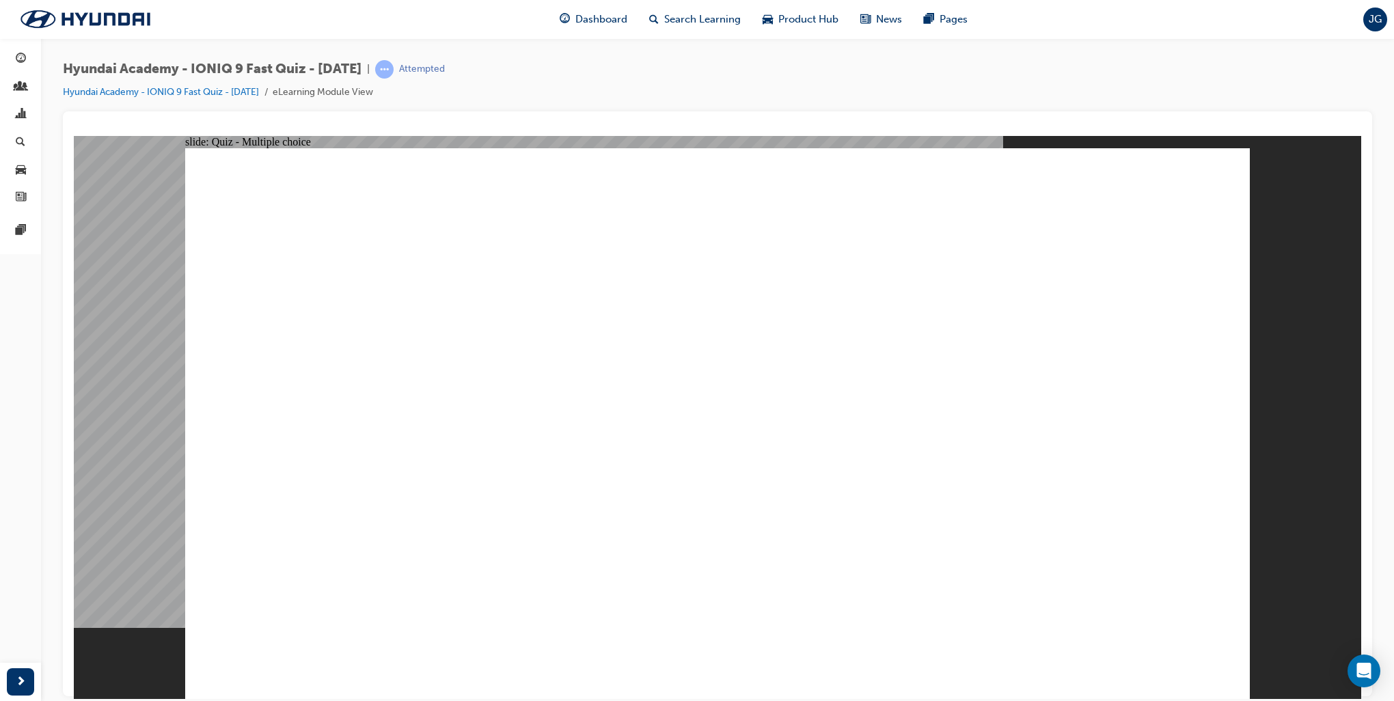
radio input "true"
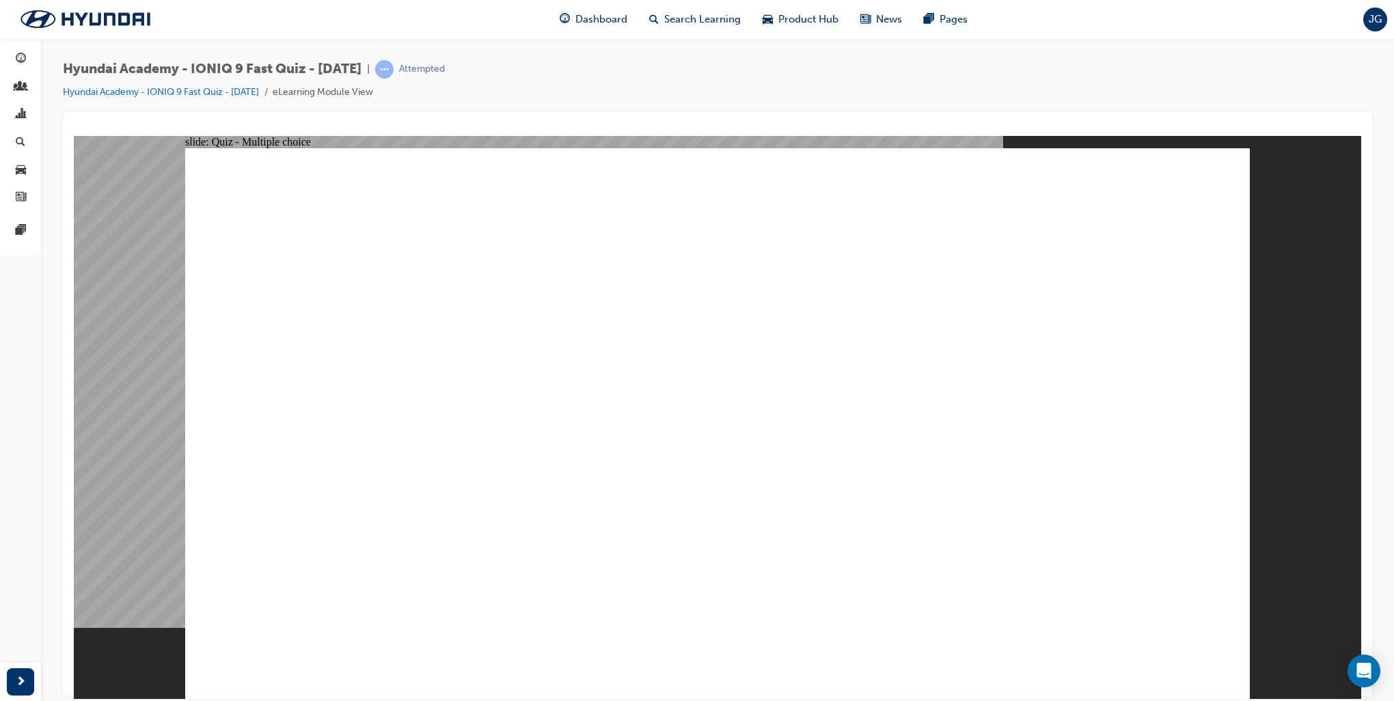
radio input "true"
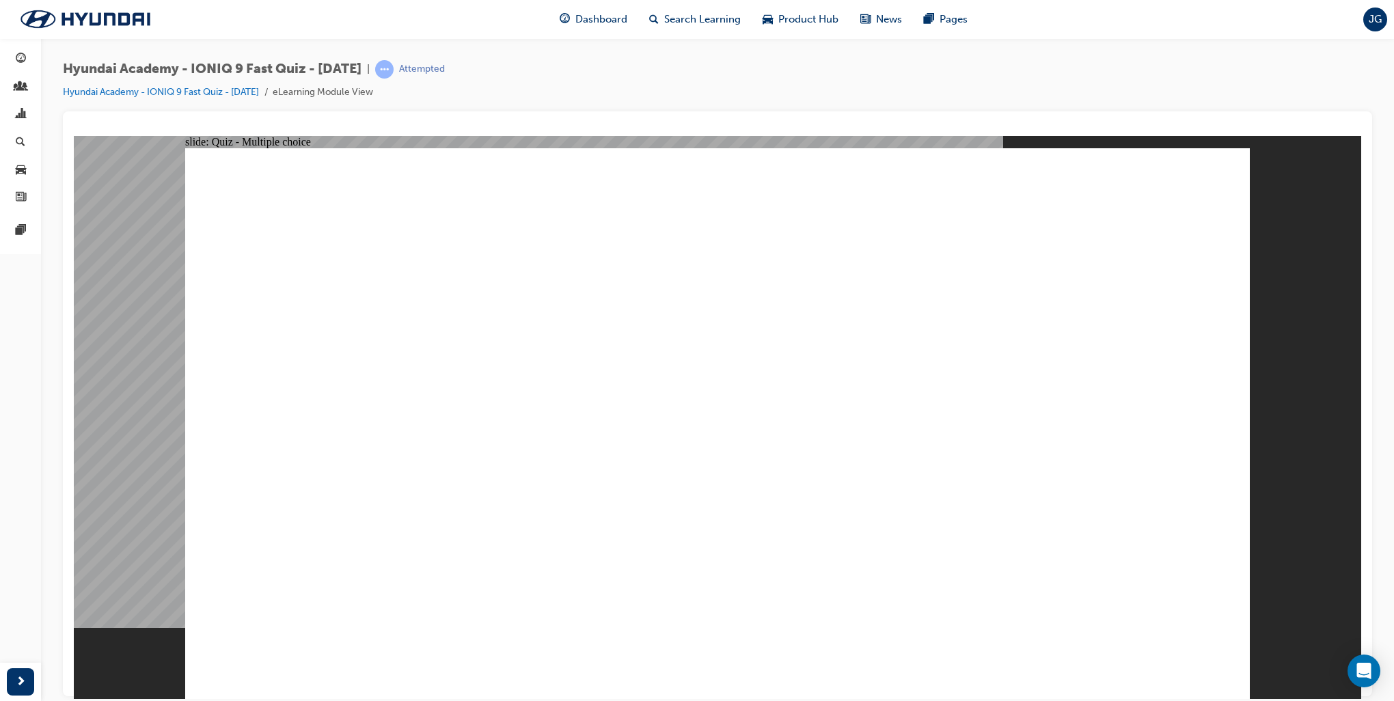
radio input "true"
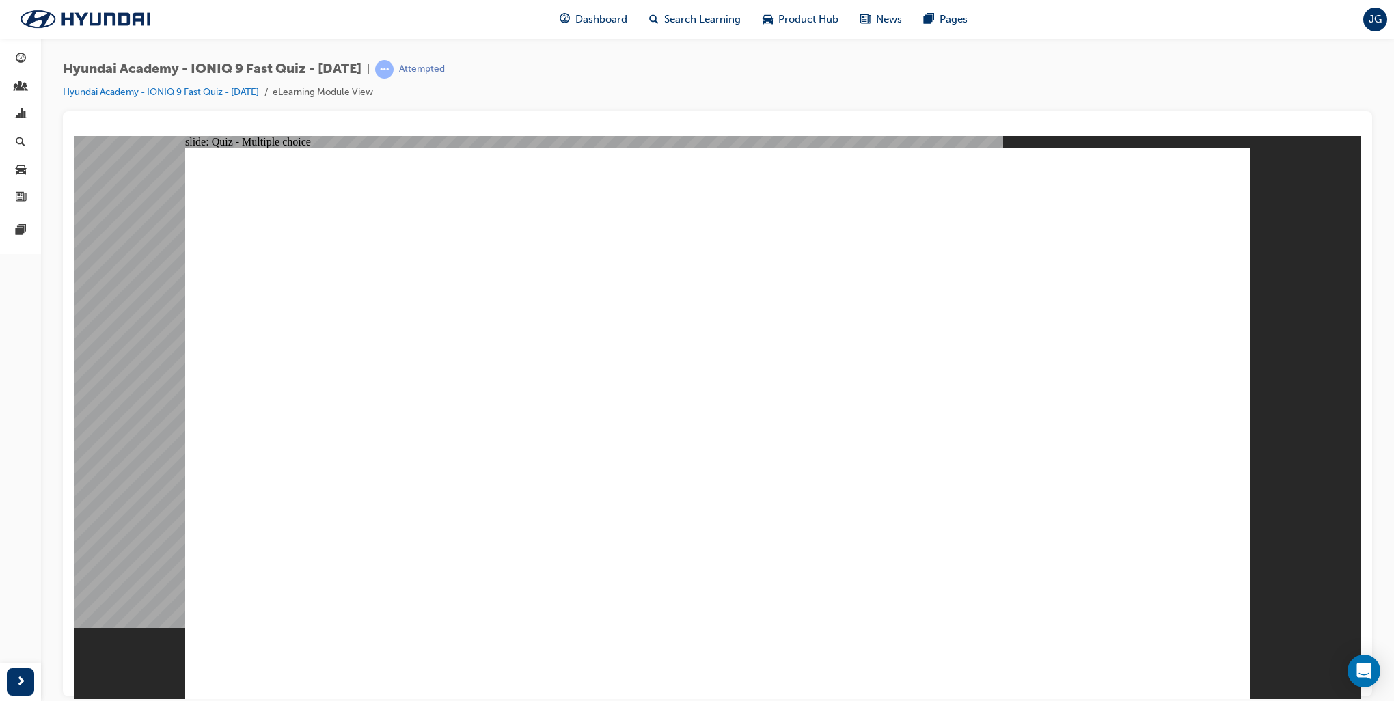
radio input "true"
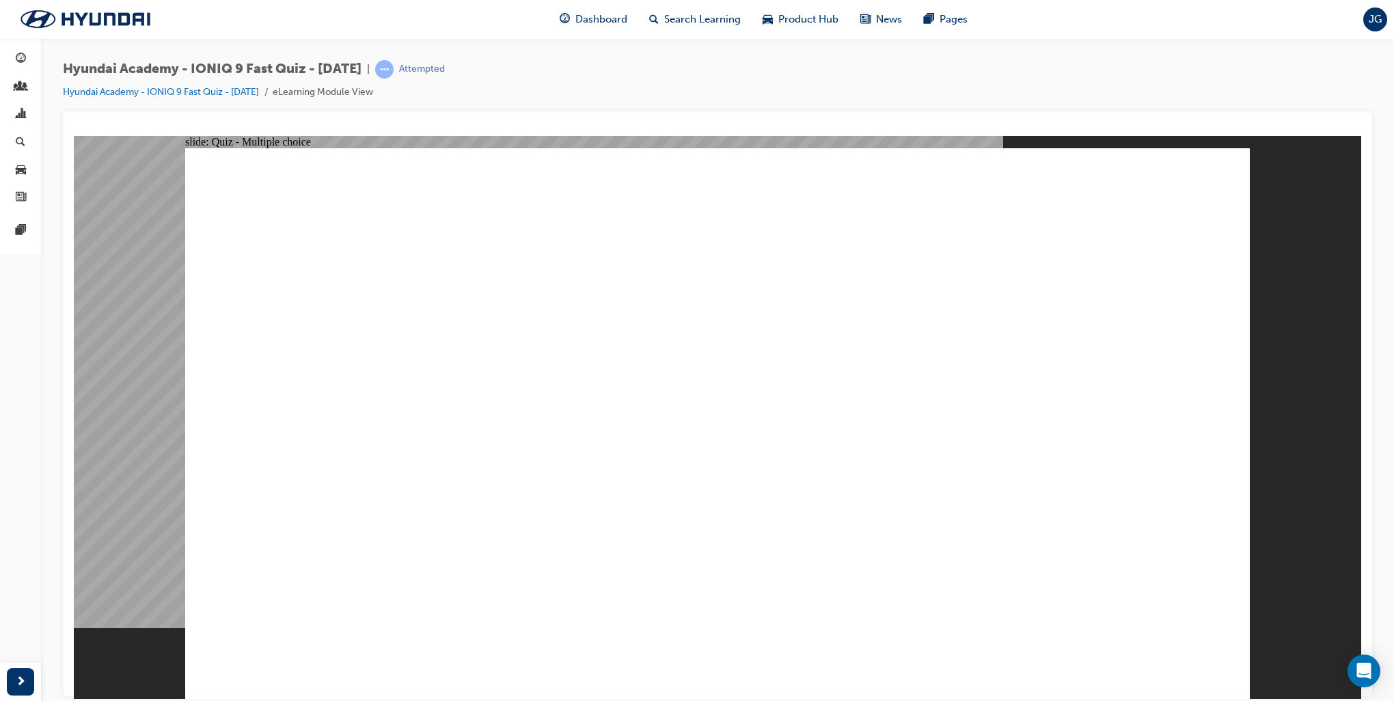
radio input "true"
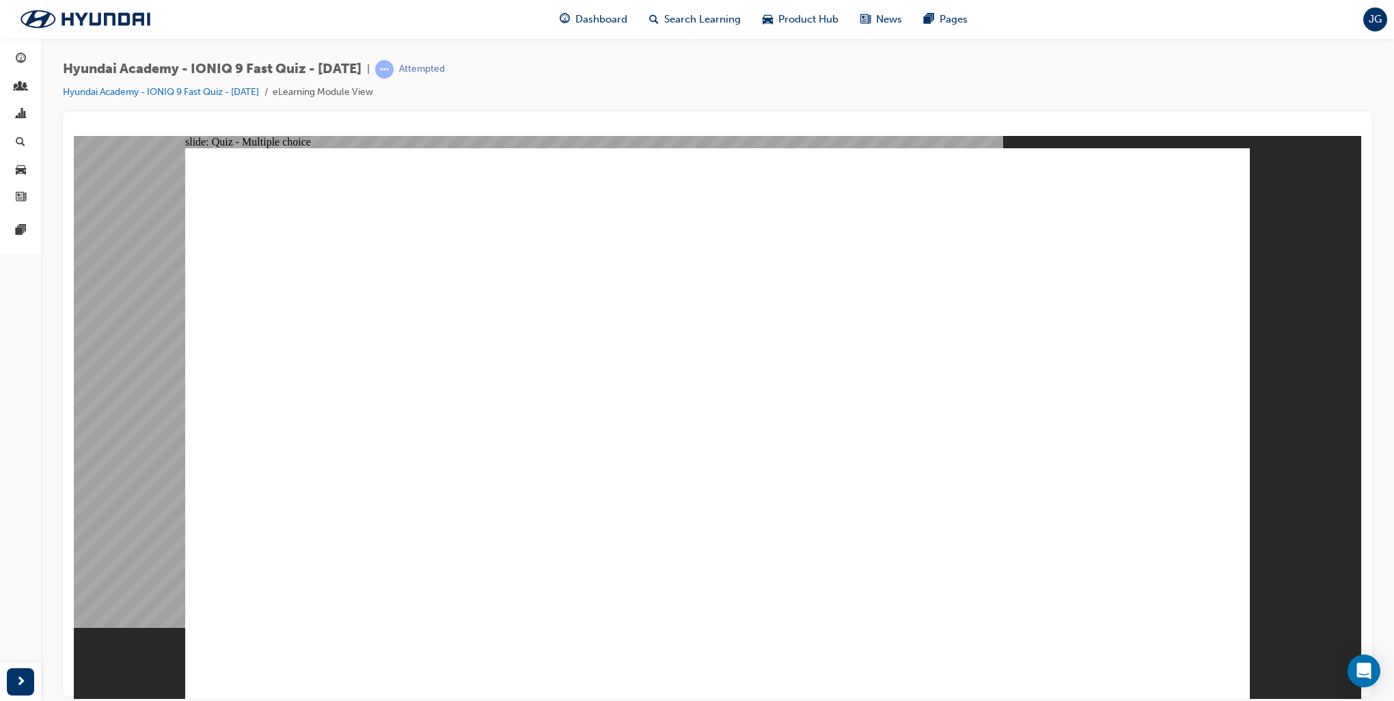
radio input "true"
